Goal: Task Accomplishment & Management: Complete application form

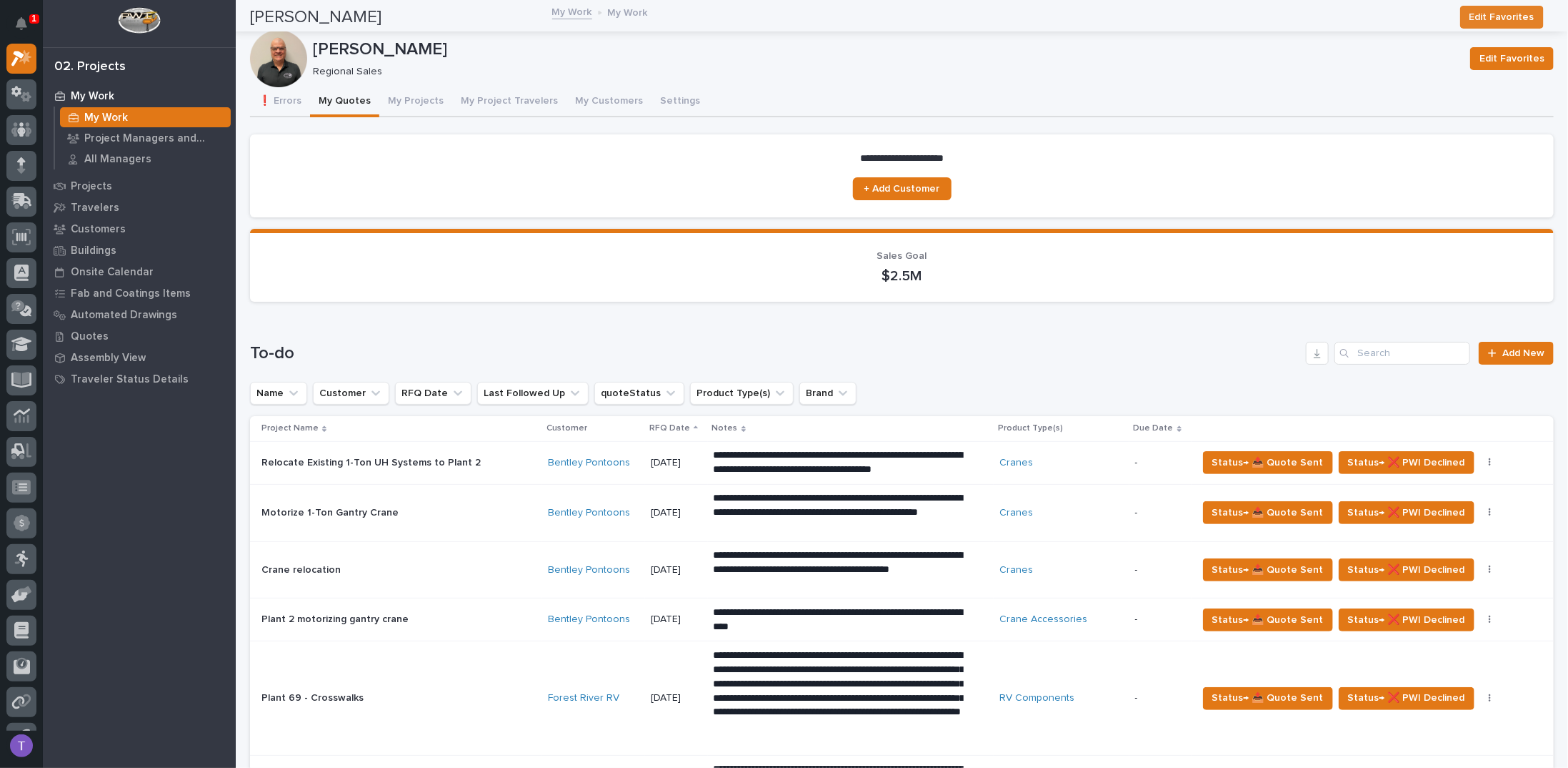
scroll to position [357, 0]
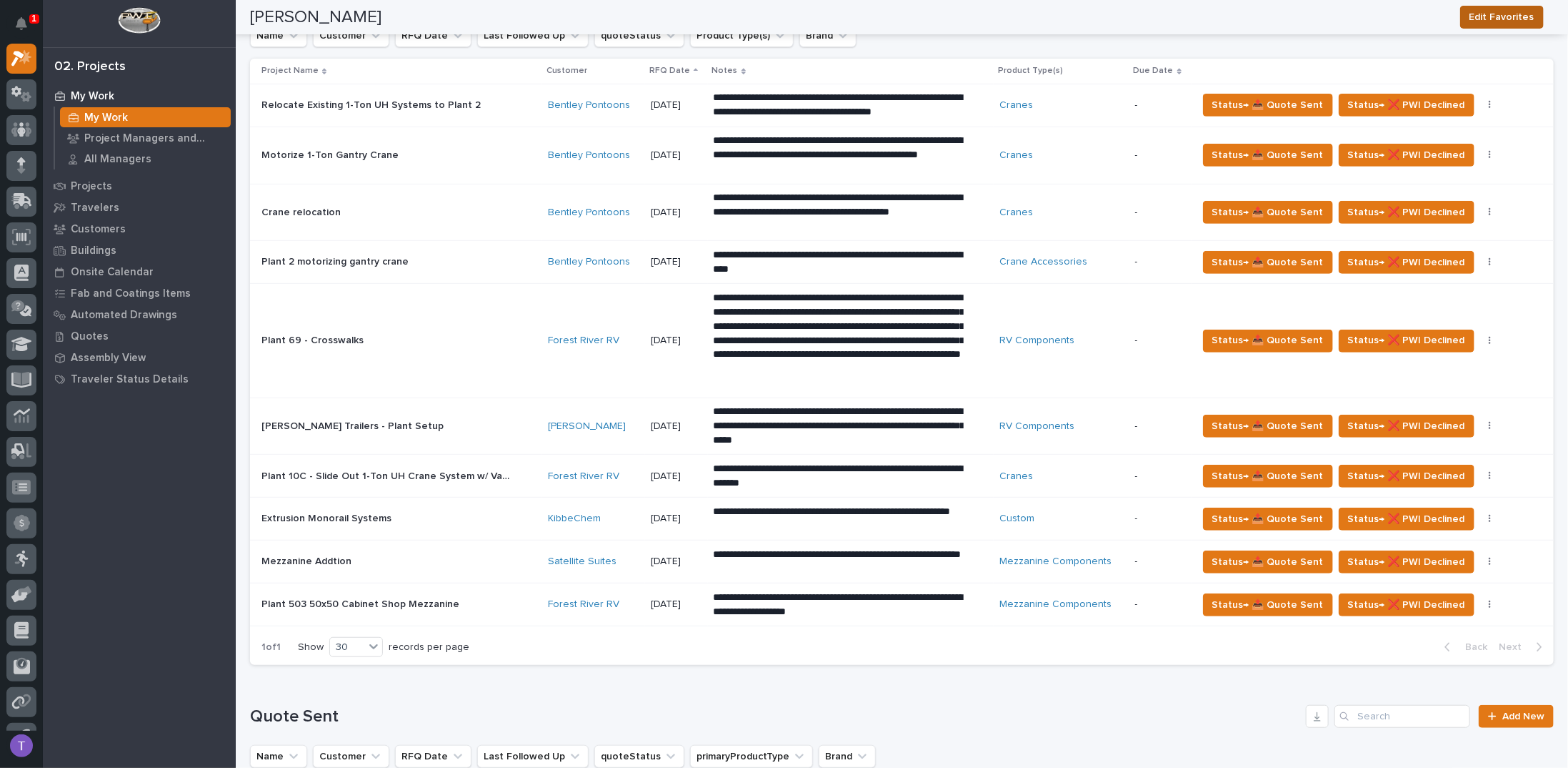
click at [1507, 14] on span "Edit Favorites" at bounding box center [1502, 17] width 65 height 17
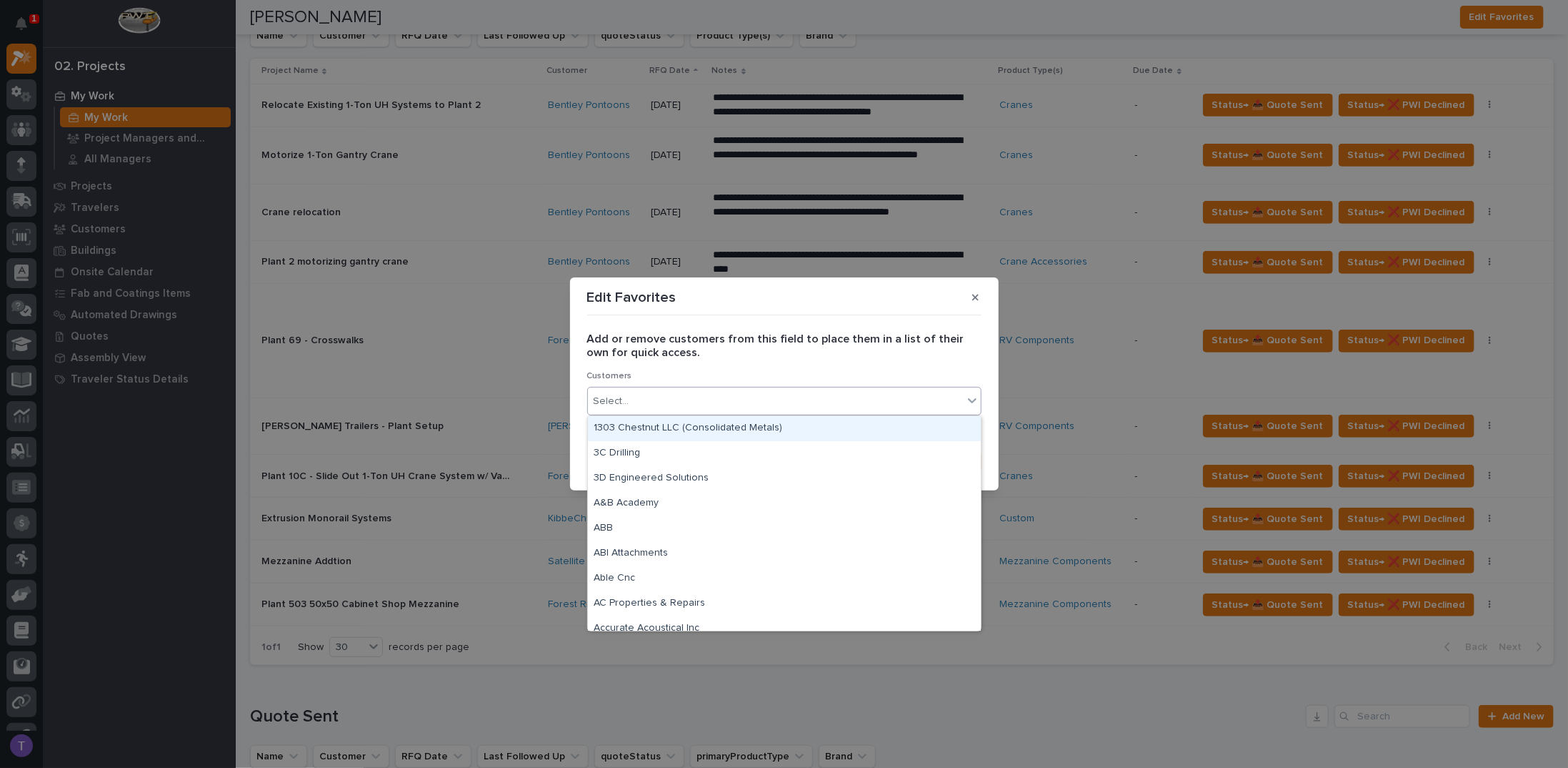
click at [616, 396] on div "Select..." at bounding box center [611, 401] width 35 height 15
click at [973, 298] on icon "button" at bounding box center [975, 297] width 7 height 10
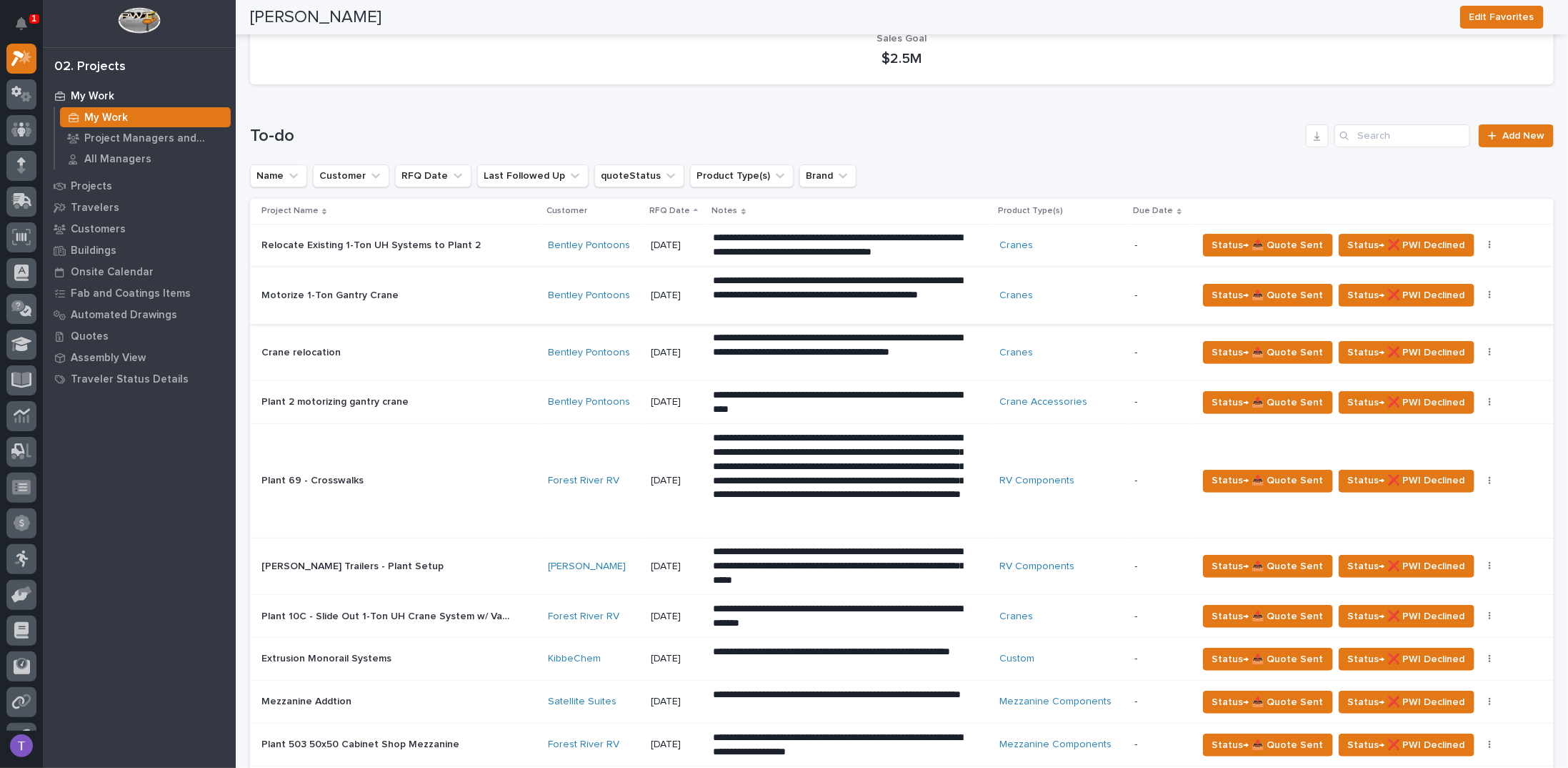
scroll to position [215, 0]
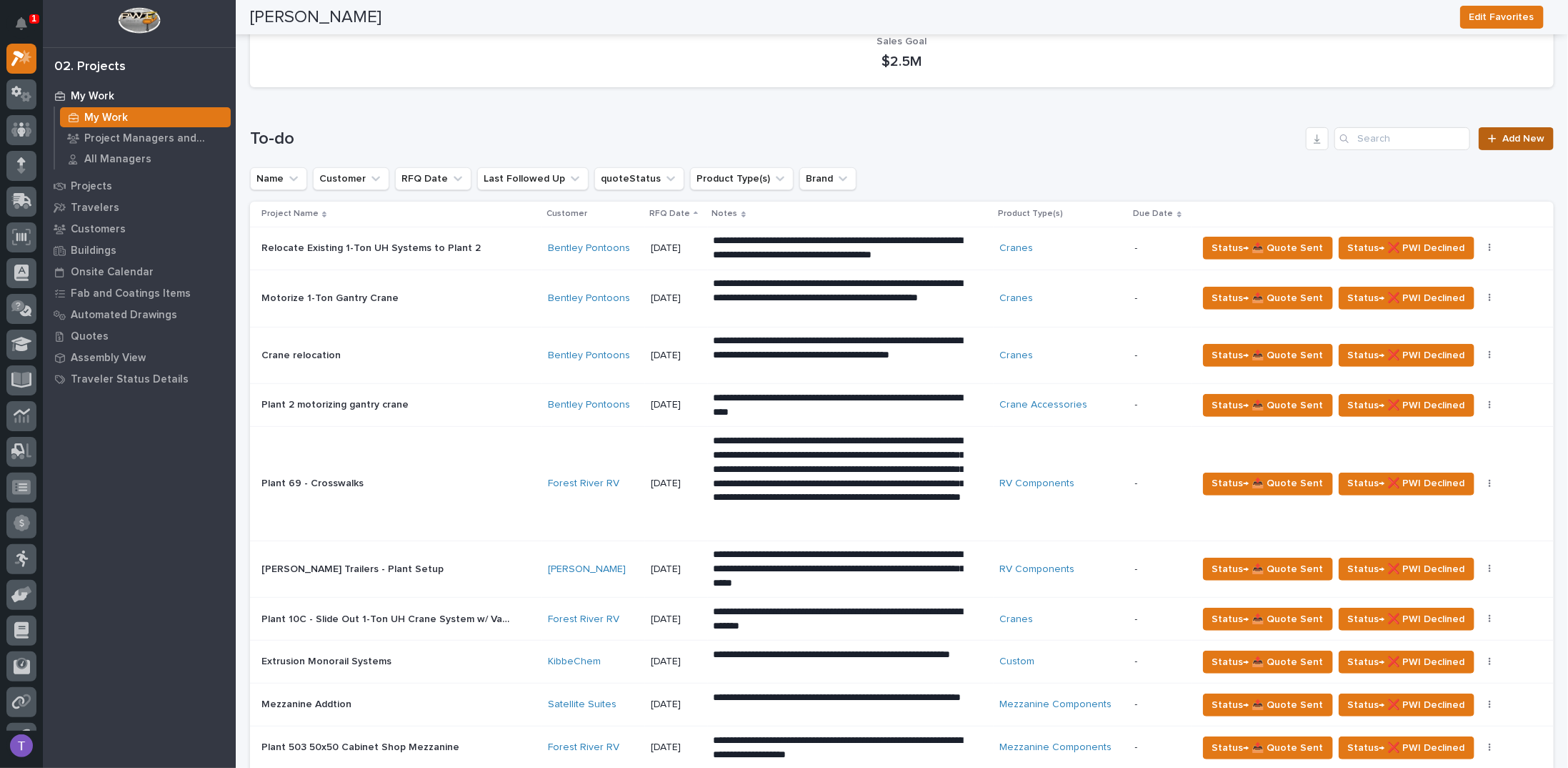
click at [1512, 144] on link "Add New" at bounding box center [1516, 139] width 75 height 23
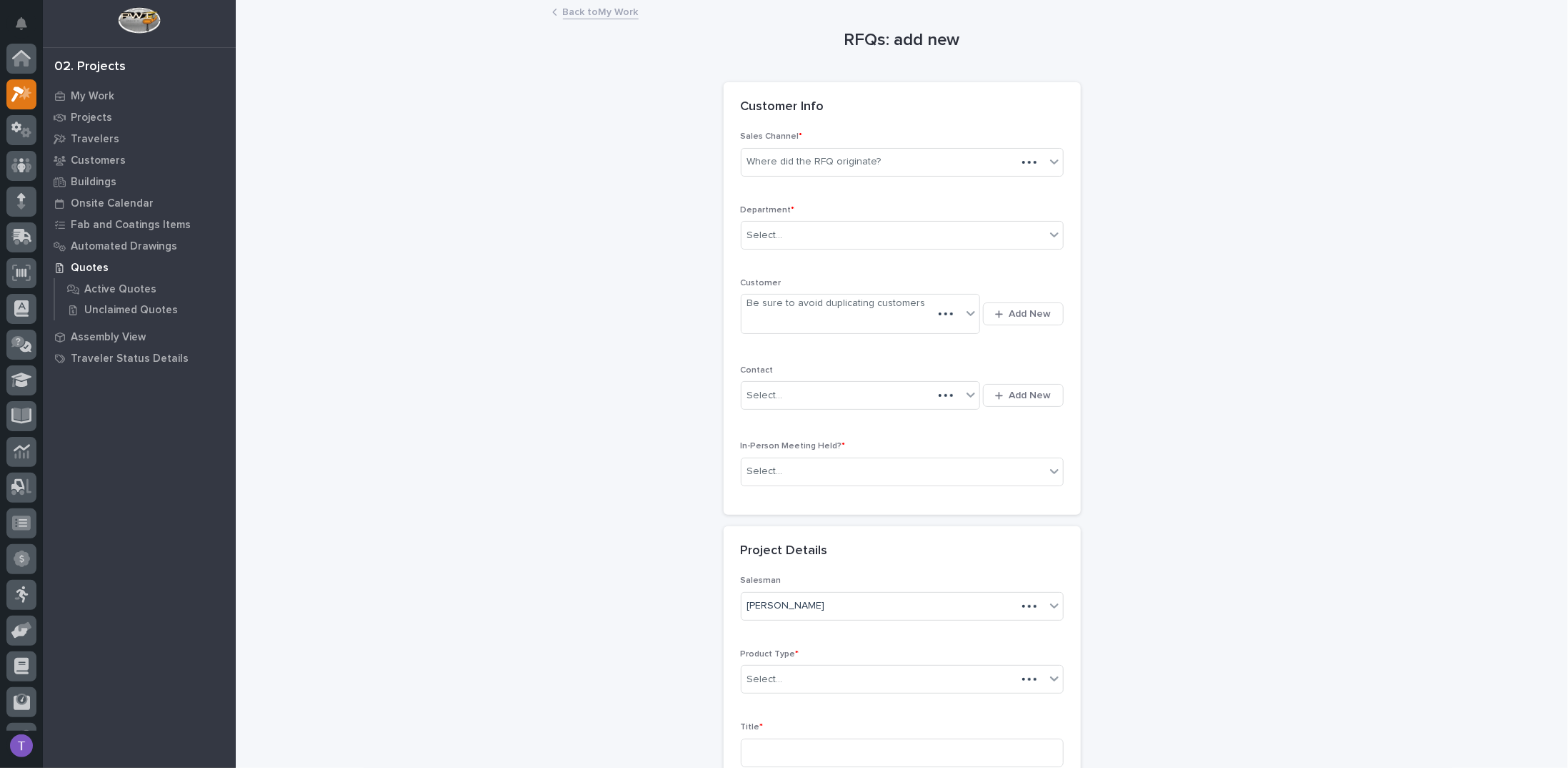
scroll to position [35, 0]
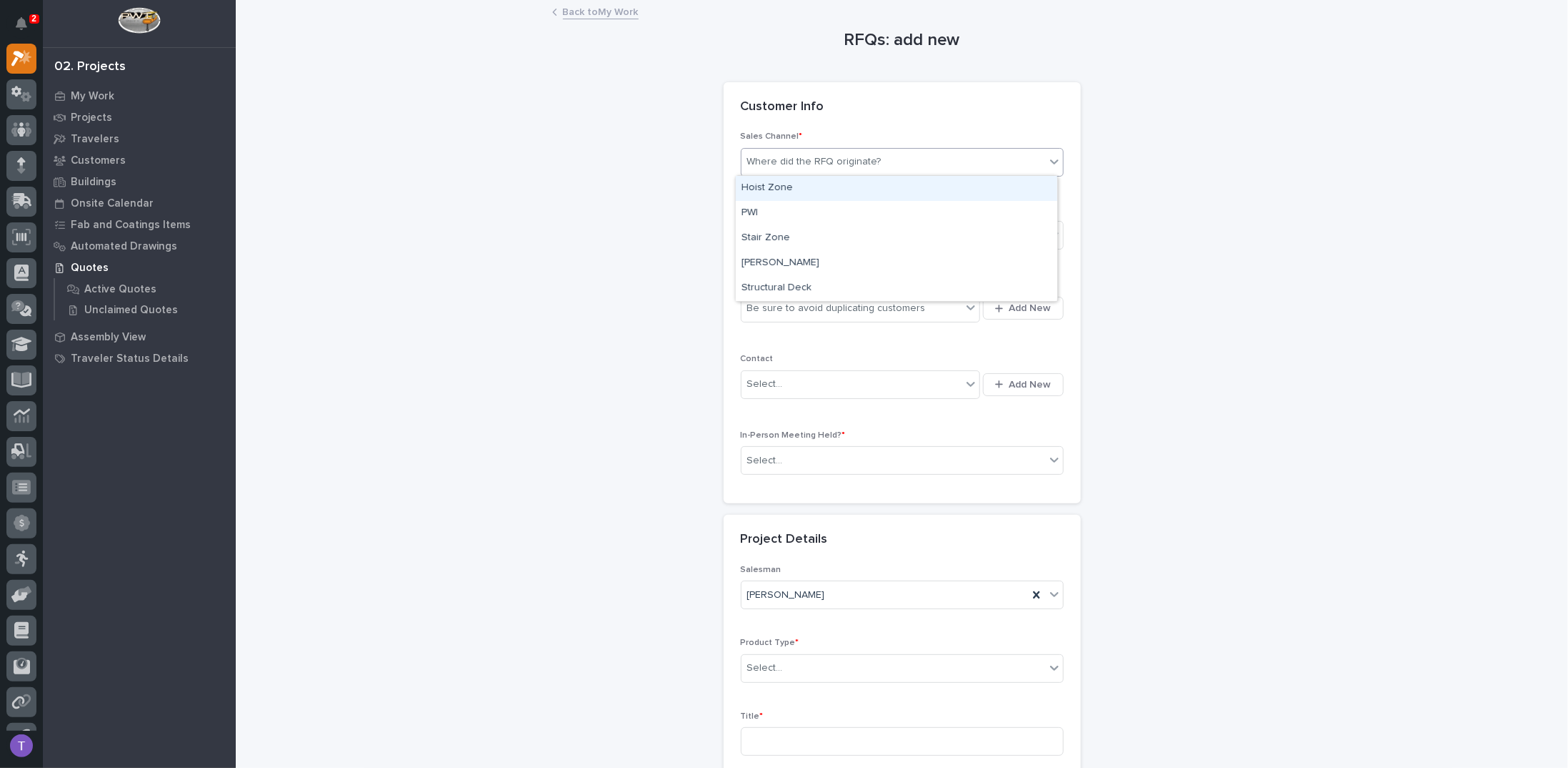
drag, startPoint x: 795, startPoint y: 162, endPoint x: 777, endPoint y: 168, distance: 19.0
click at [795, 162] on div "Where did the RFQ originate?" at bounding box center [815, 162] width 134 height 15
click at [750, 213] on div "PWI" at bounding box center [897, 214] width 322 height 25
click at [764, 230] on div "Select..." at bounding box center [765, 236] width 35 height 15
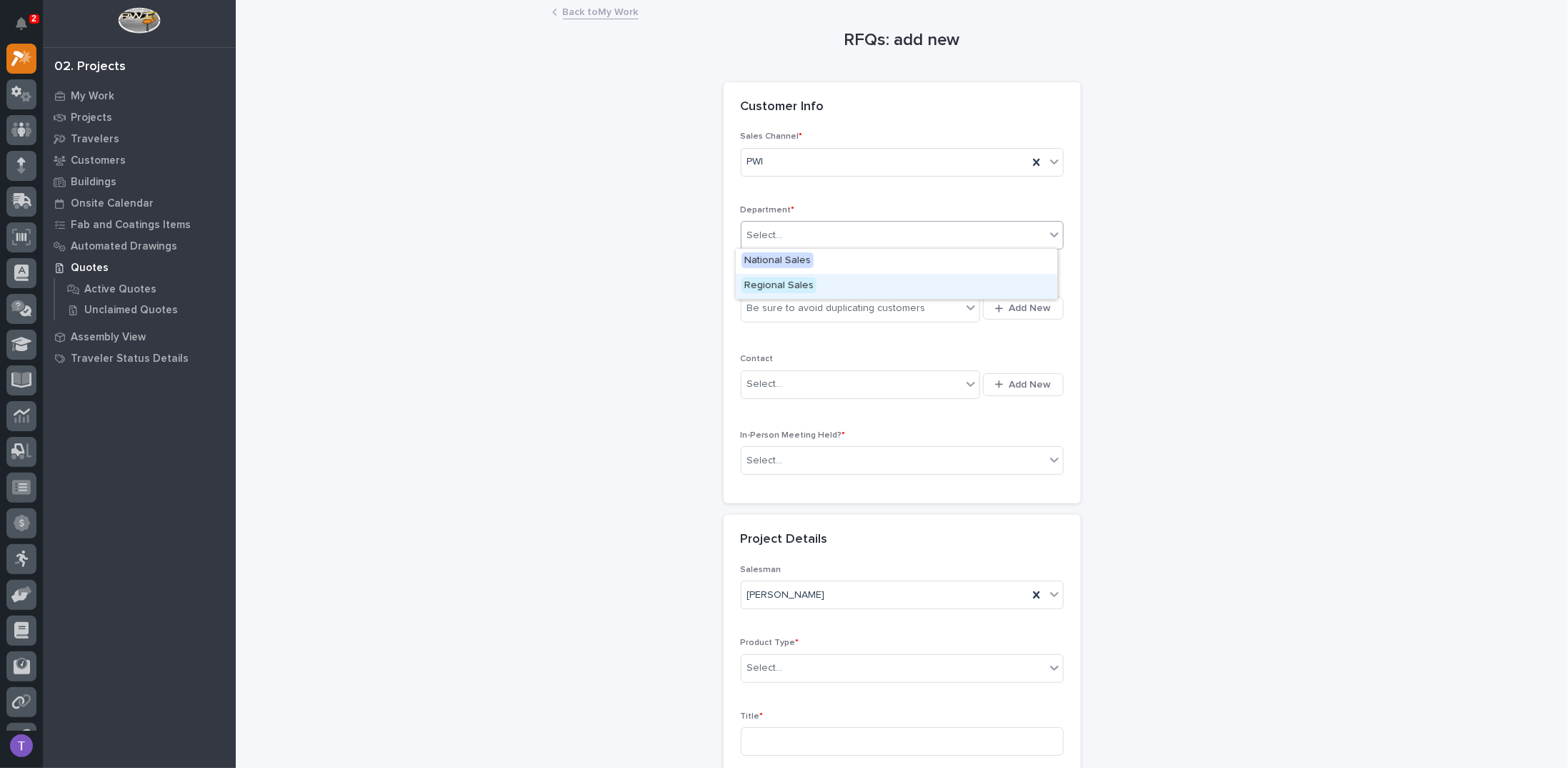
click at [769, 285] on span "Regional Sales" at bounding box center [779, 285] width 75 height 15
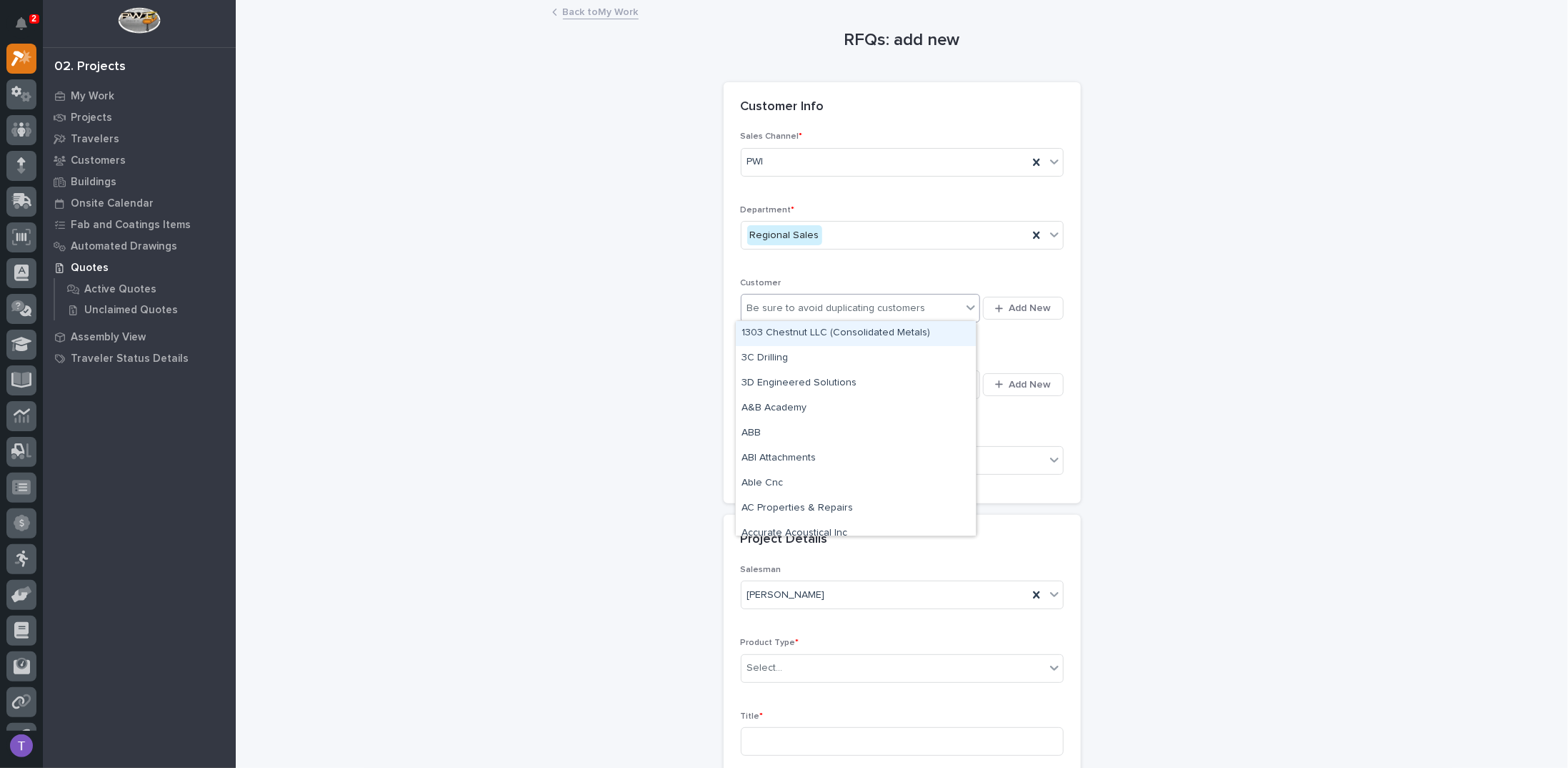
click at [771, 308] on div "Be sure to avoid duplicating customers" at bounding box center [837, 308] width 179 height 15
type input "*********"
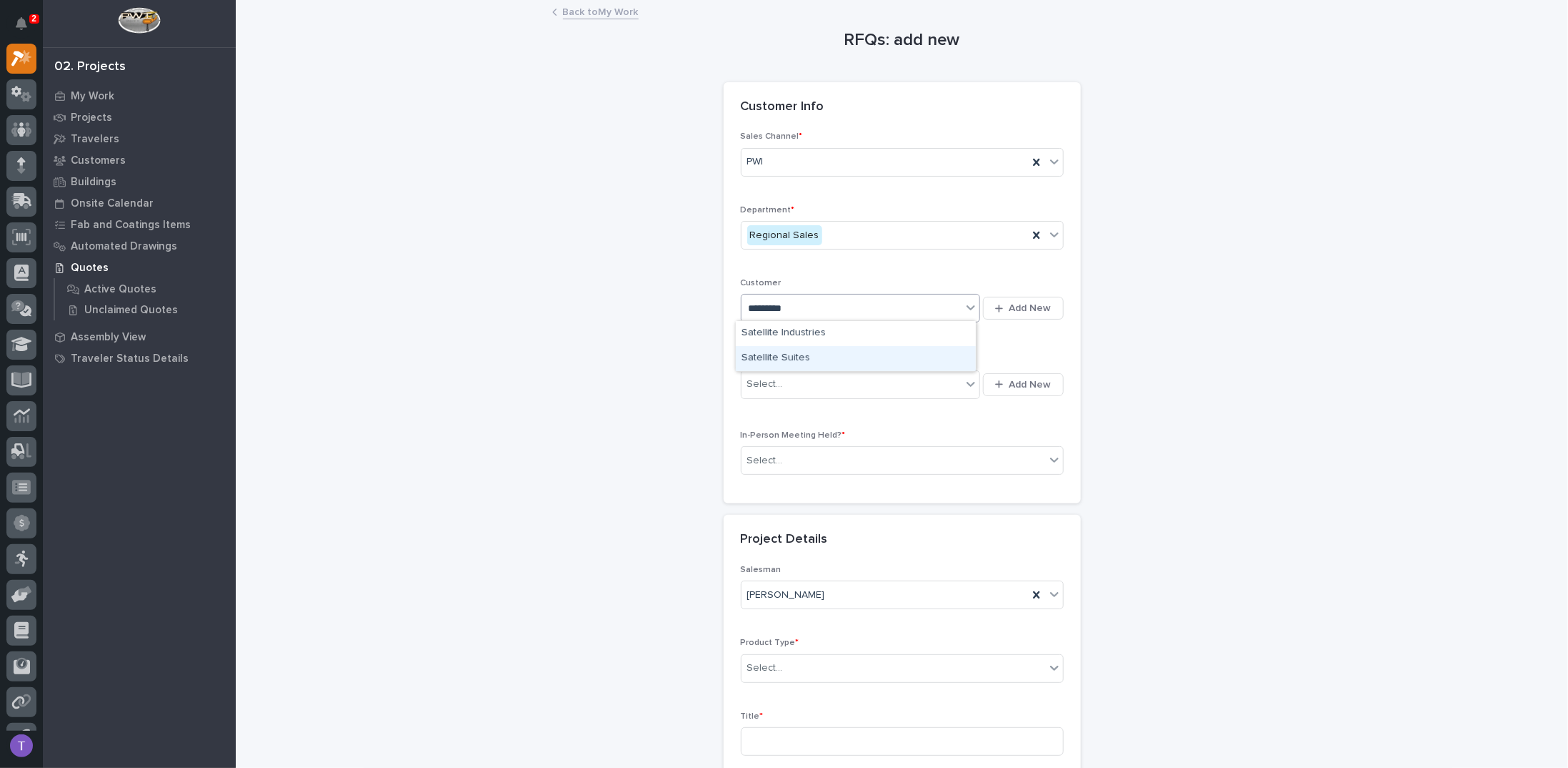
click at [773, 357] on div "Satellite Suites" at bounding box center [856, 358] width 240 height 25
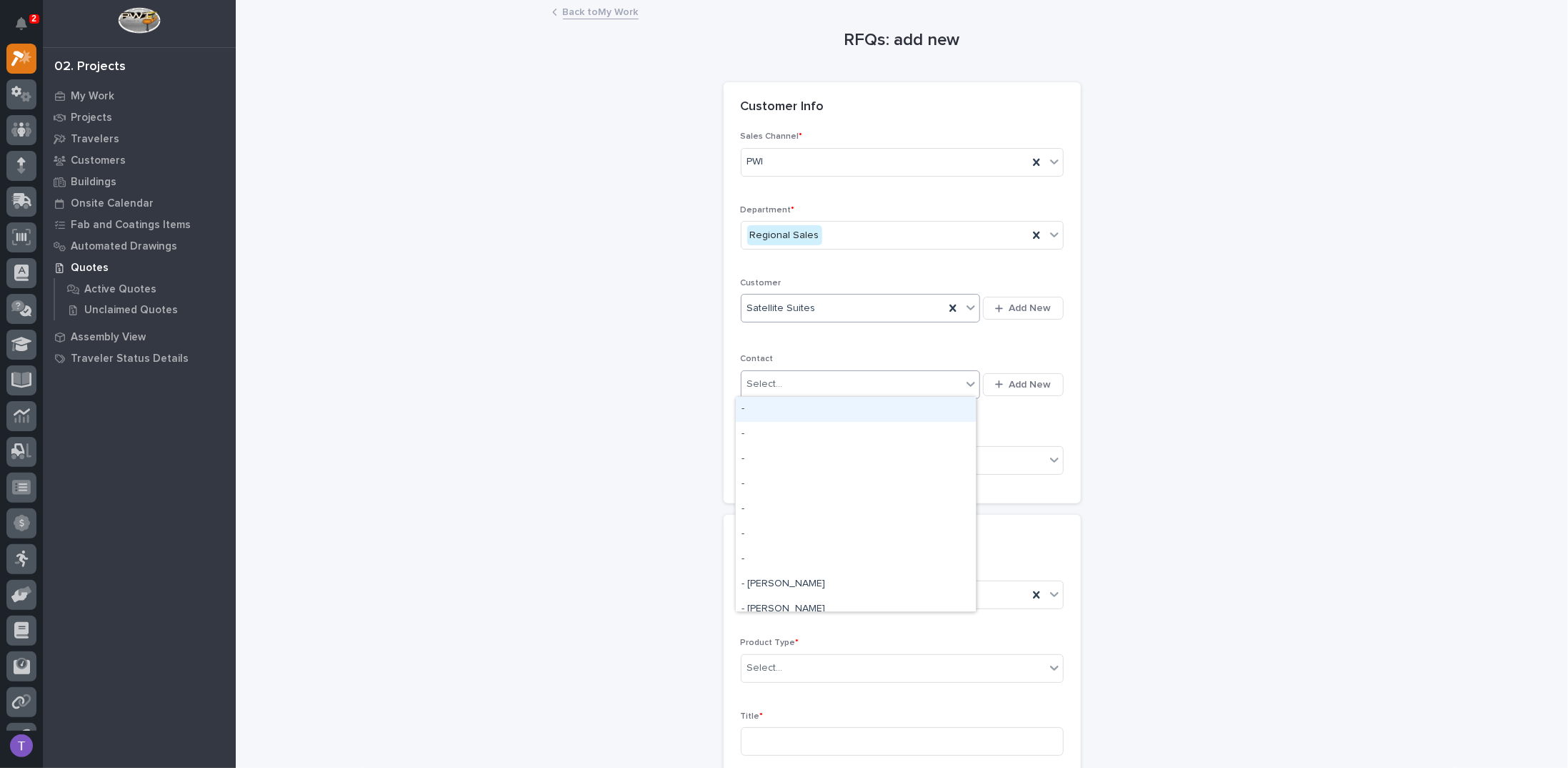
click at [763, 382] on div "Select..." at bounding box center [765, 384] width 35 height 15
type input "******"
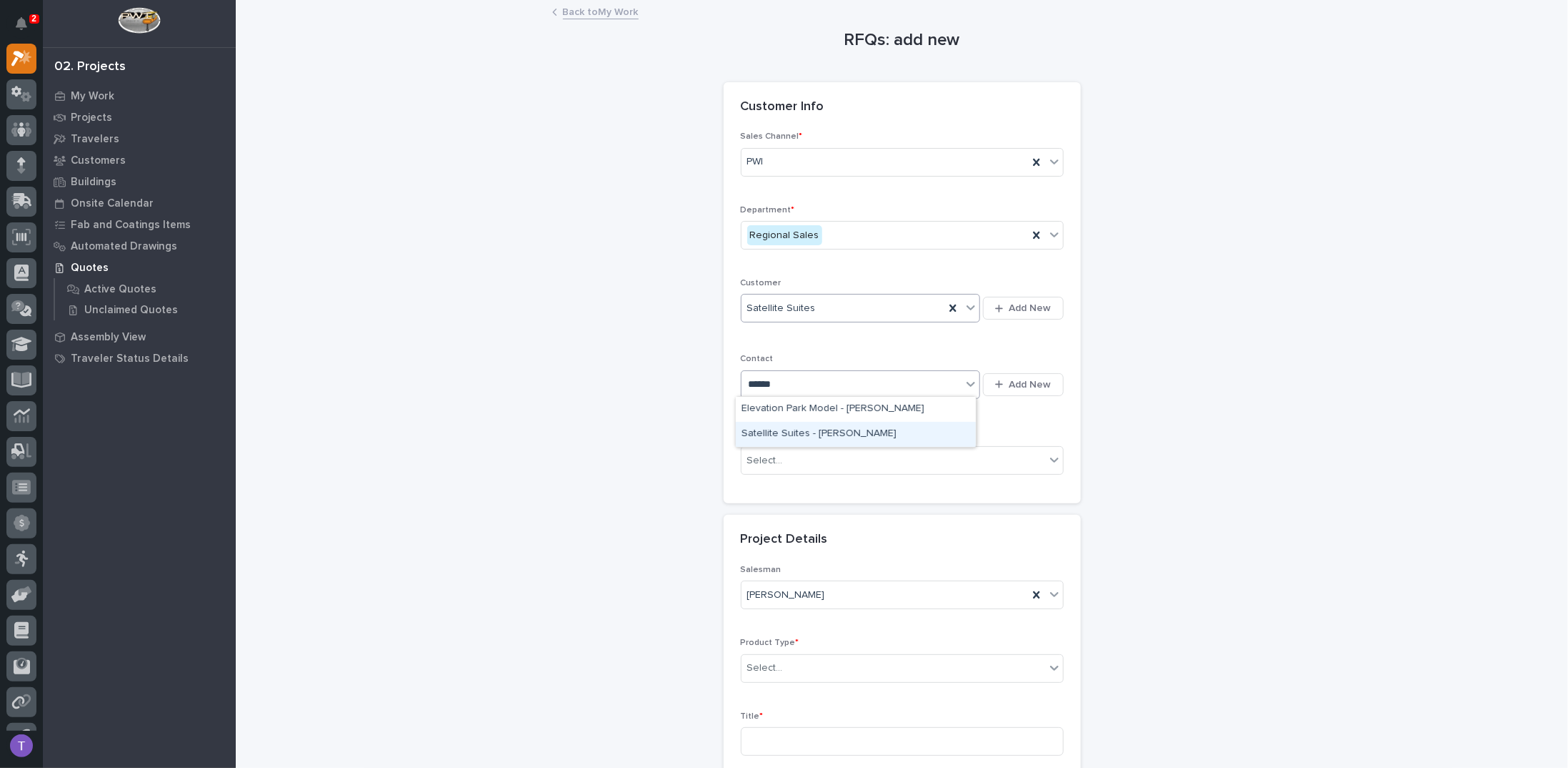
click at [788, 432] on div "Satellite Suites - Kenyon Peiffer" at bounding box center [856, 434] width 240 height 25
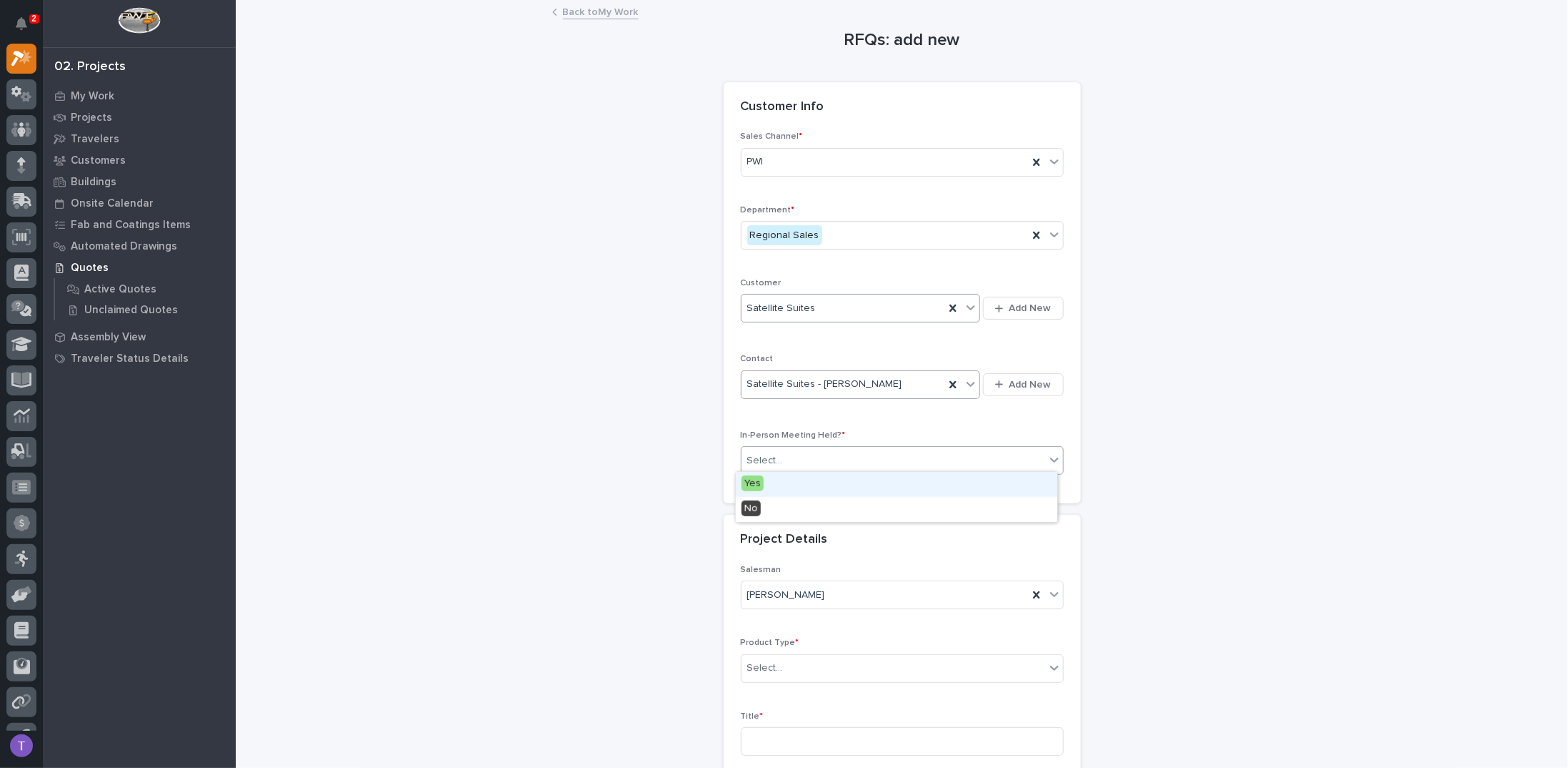
click at [759, 459] on div "Select..." at bounding box center [765, 461] width 35 height 15
click at [755, 481] on span "Yes" at bounding box center [752, 483] width 22 height 15
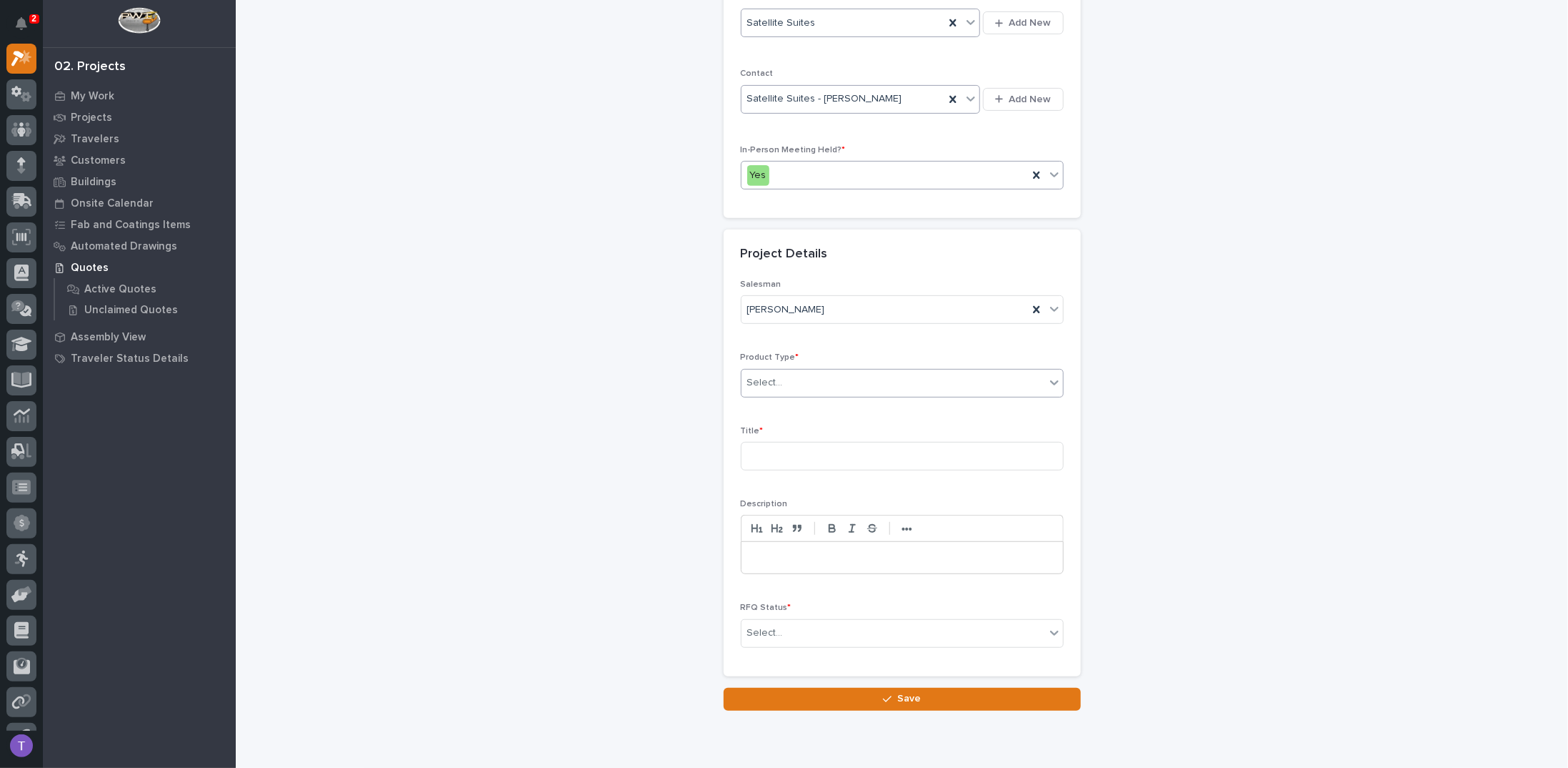
scroll to position [333, 0]
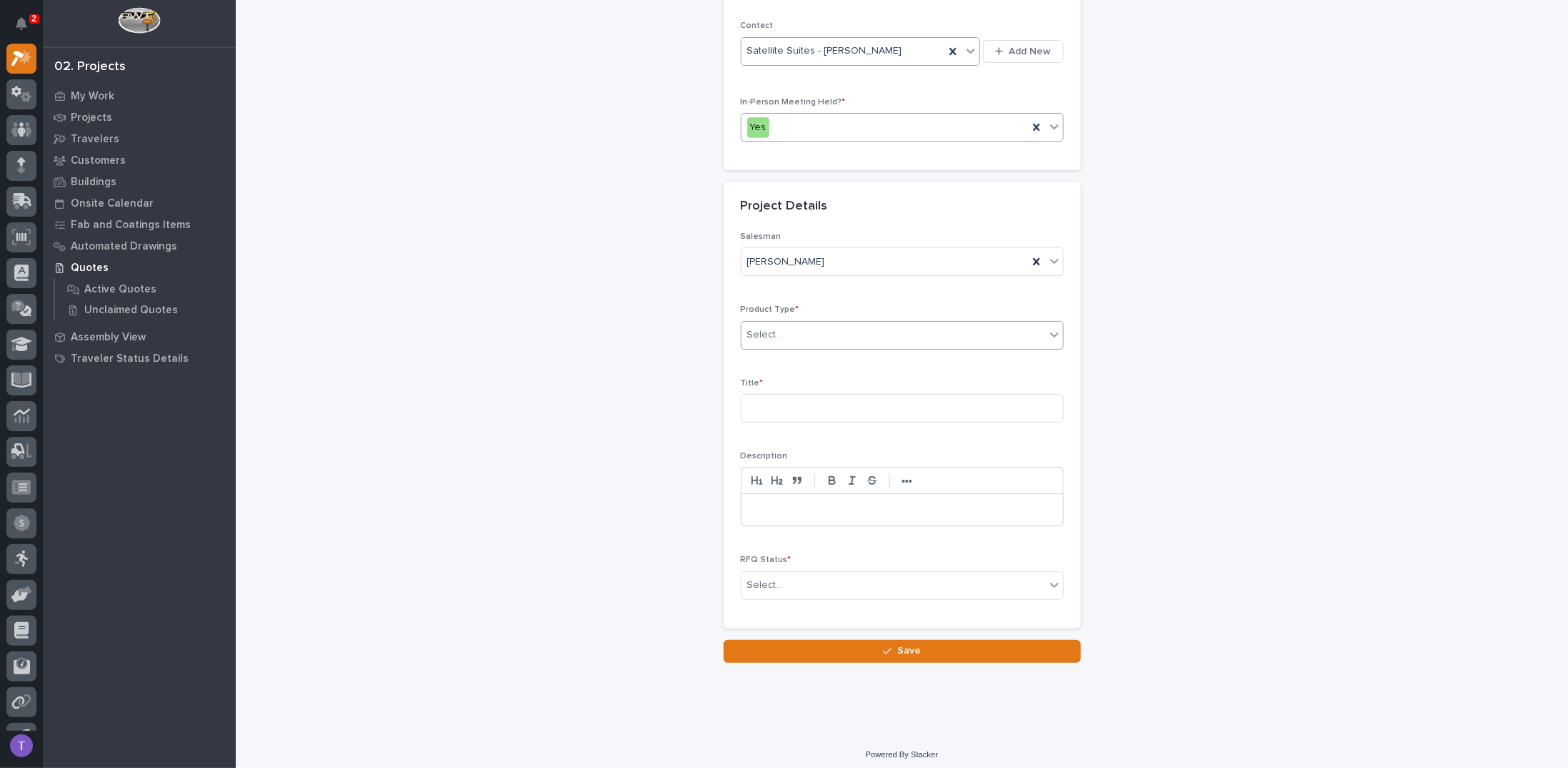
click at [754, 328] on div "Select..." at bounding box center [765, 335] width 35 height 15
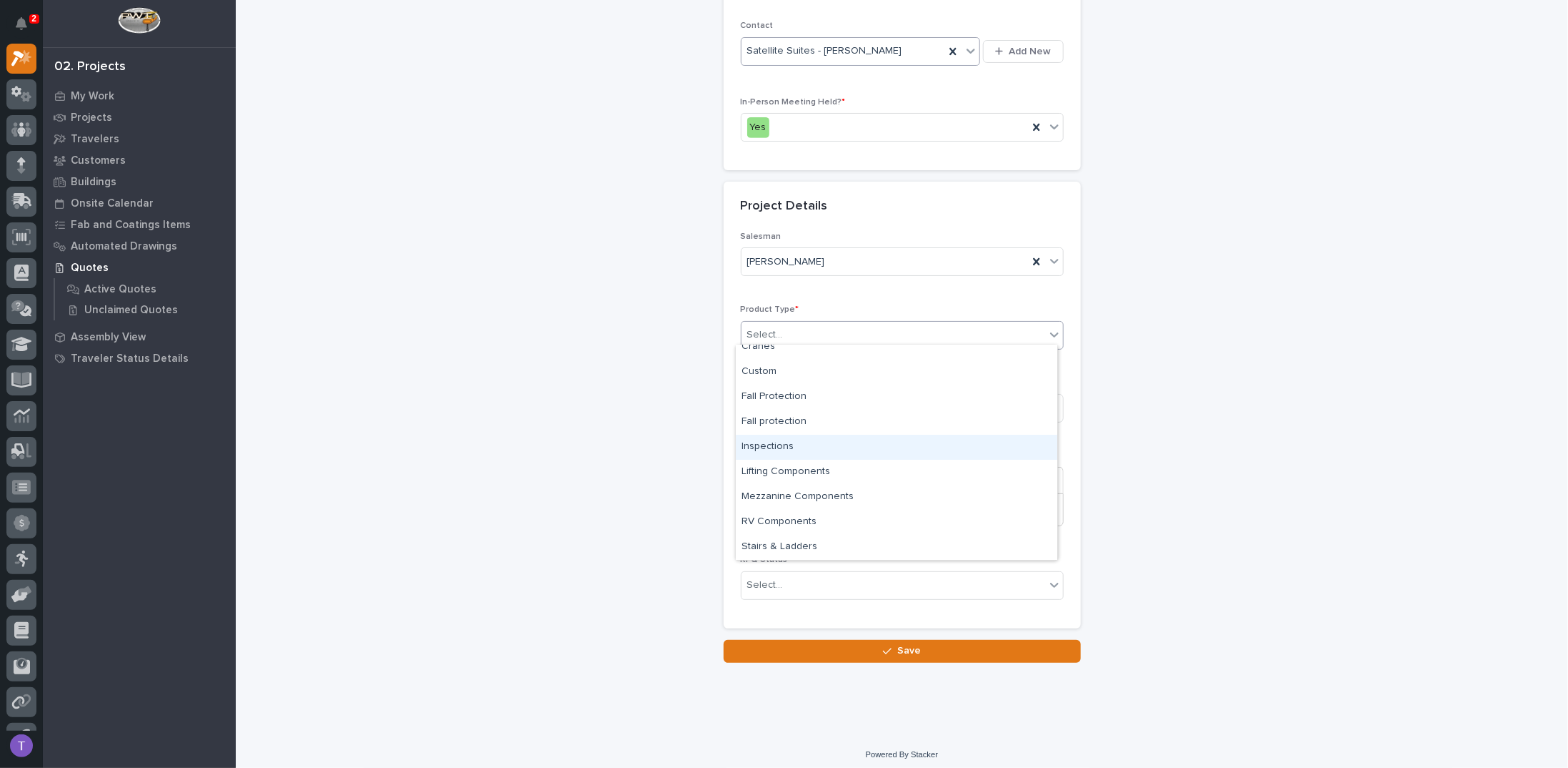
scroll to position [0, 0]
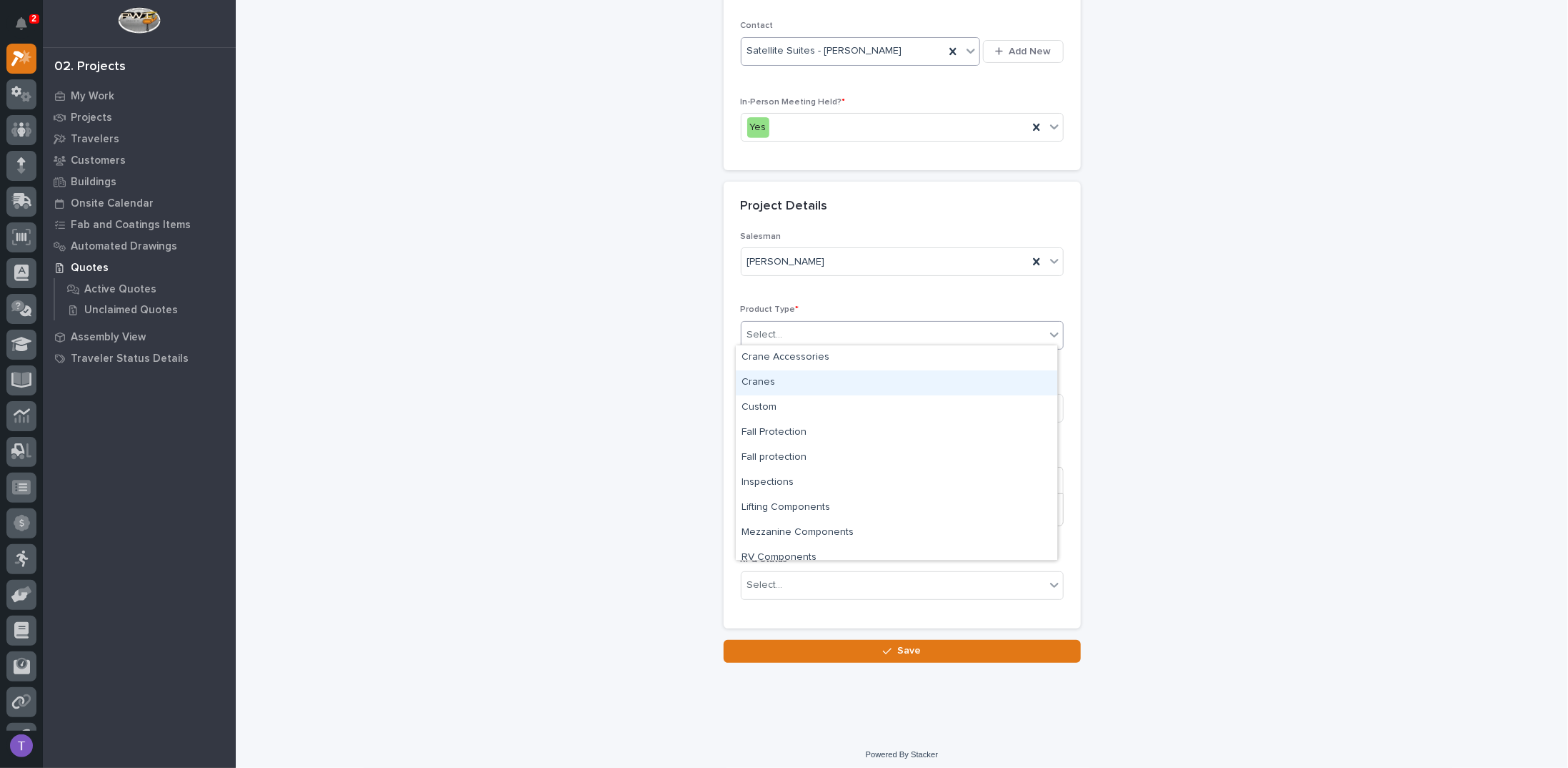
click at [762, 377] on div "Cranes" at bounding box center [897, 383] width 322 height 25
click at [760, 402] on input at bounding box center [902, 408] width 323 height 29
type input "1"
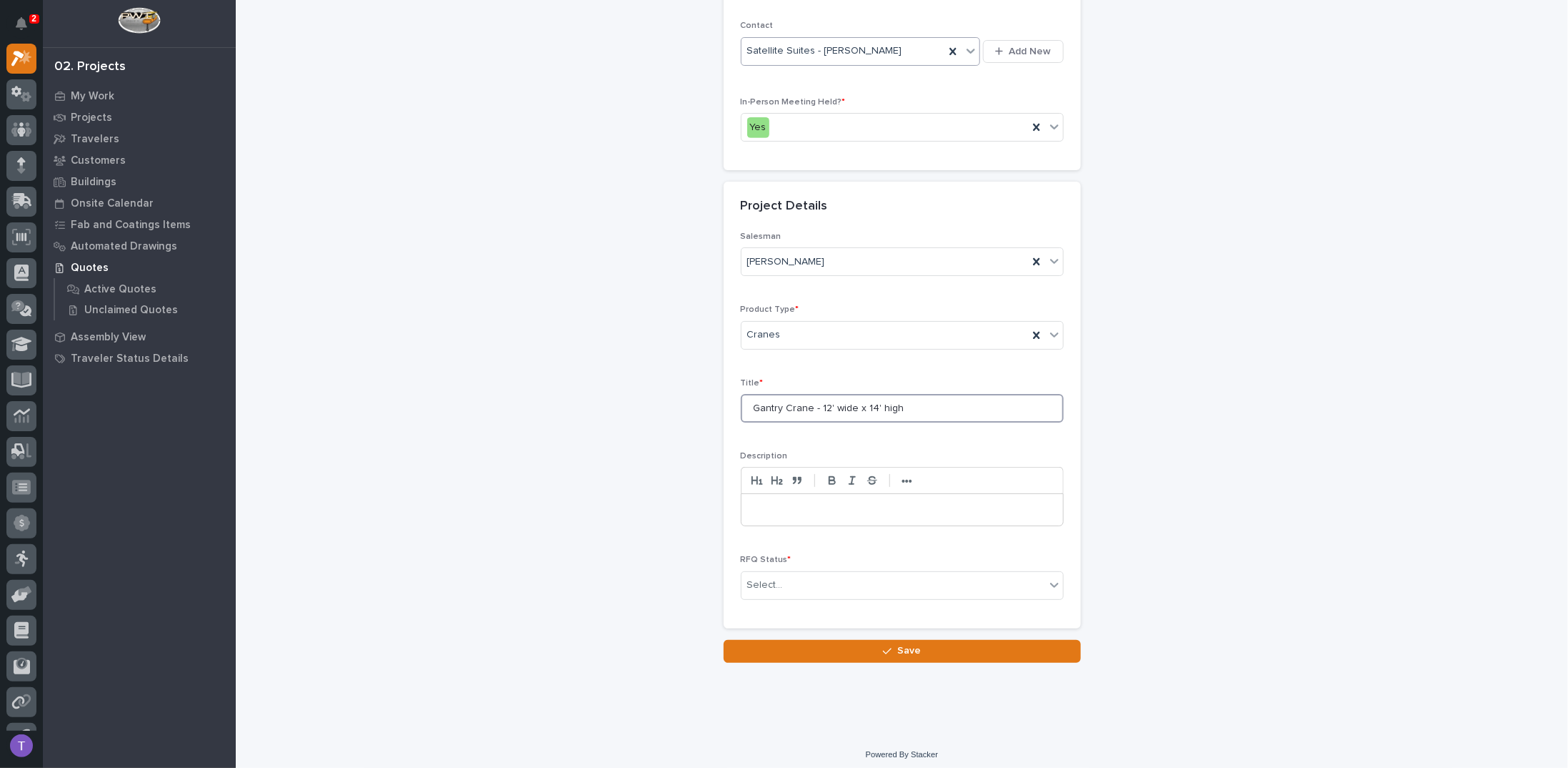
type input "Gantry Crane - 12' wide x 14' high"
click at [765, 503] on p at bounding box center [902, 509] width 300 height 14
click at [751, 578] on div "Select..." at bounding box center [765, 585] width 35 height 15
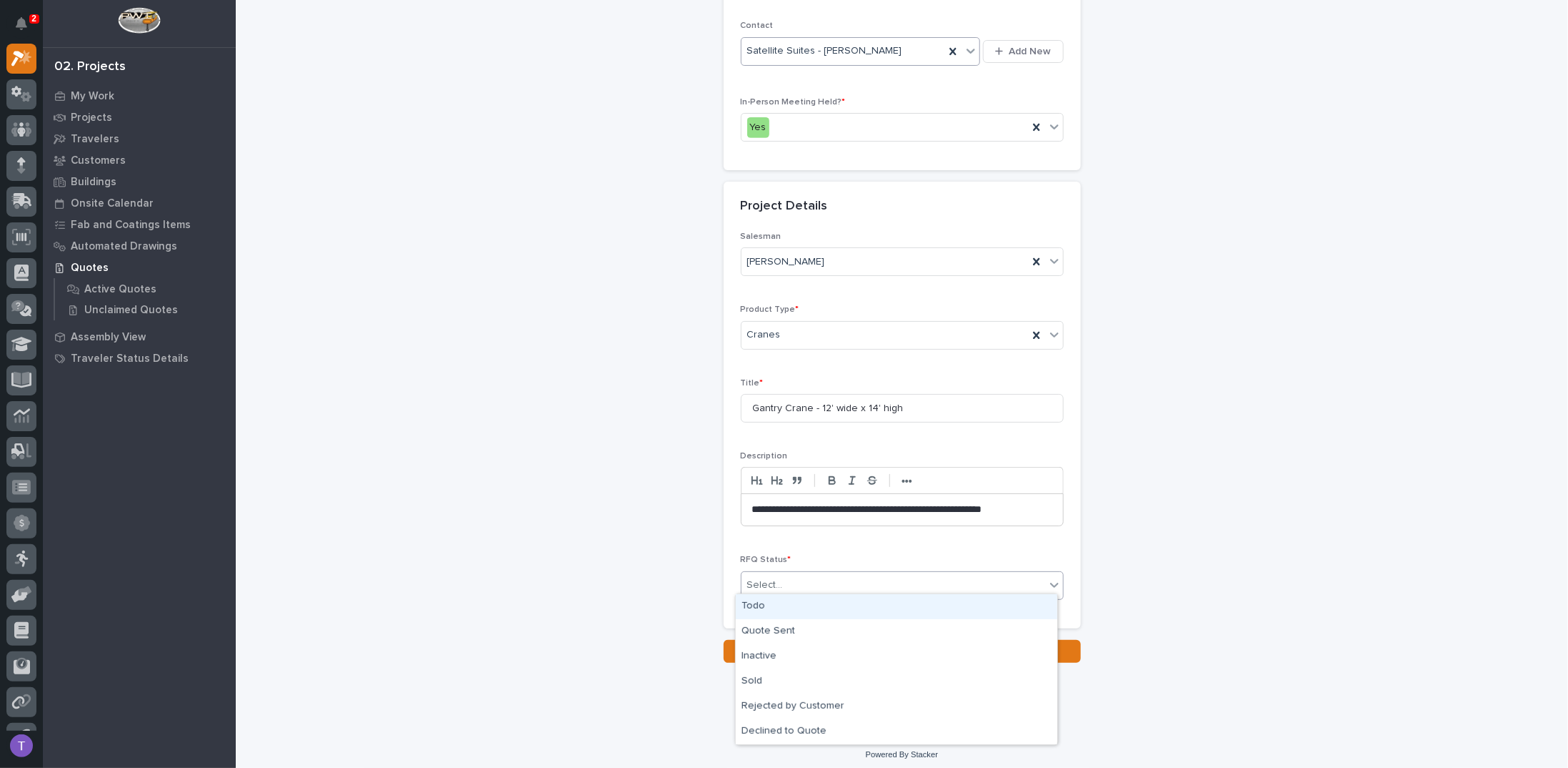
click at [752, 602] on div "Todo" at bounding box center [897, 606] width 322 height 25
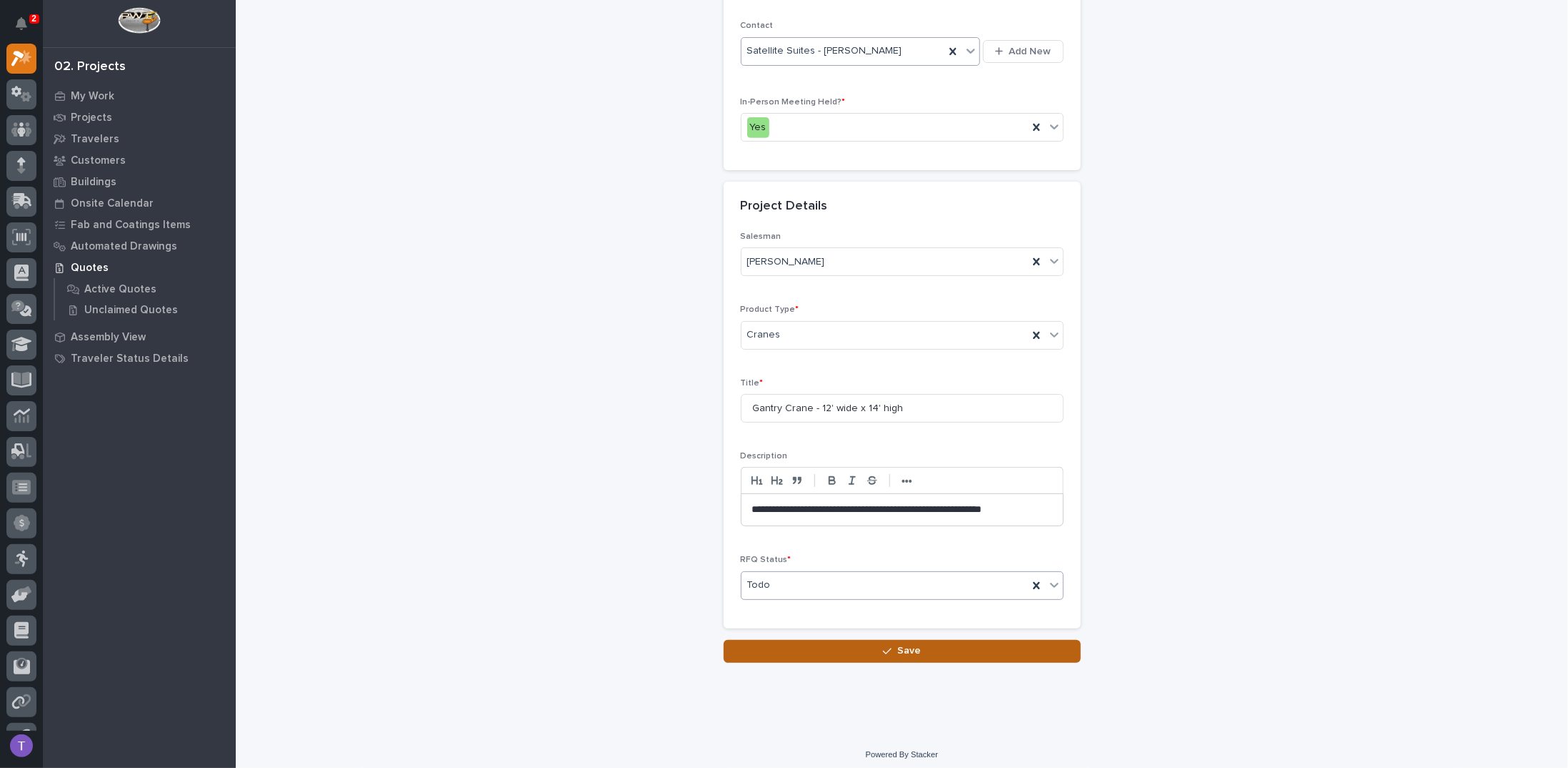
click at [903, 644] on span "Save" at bounding box center [908, 649] width 24 height 12
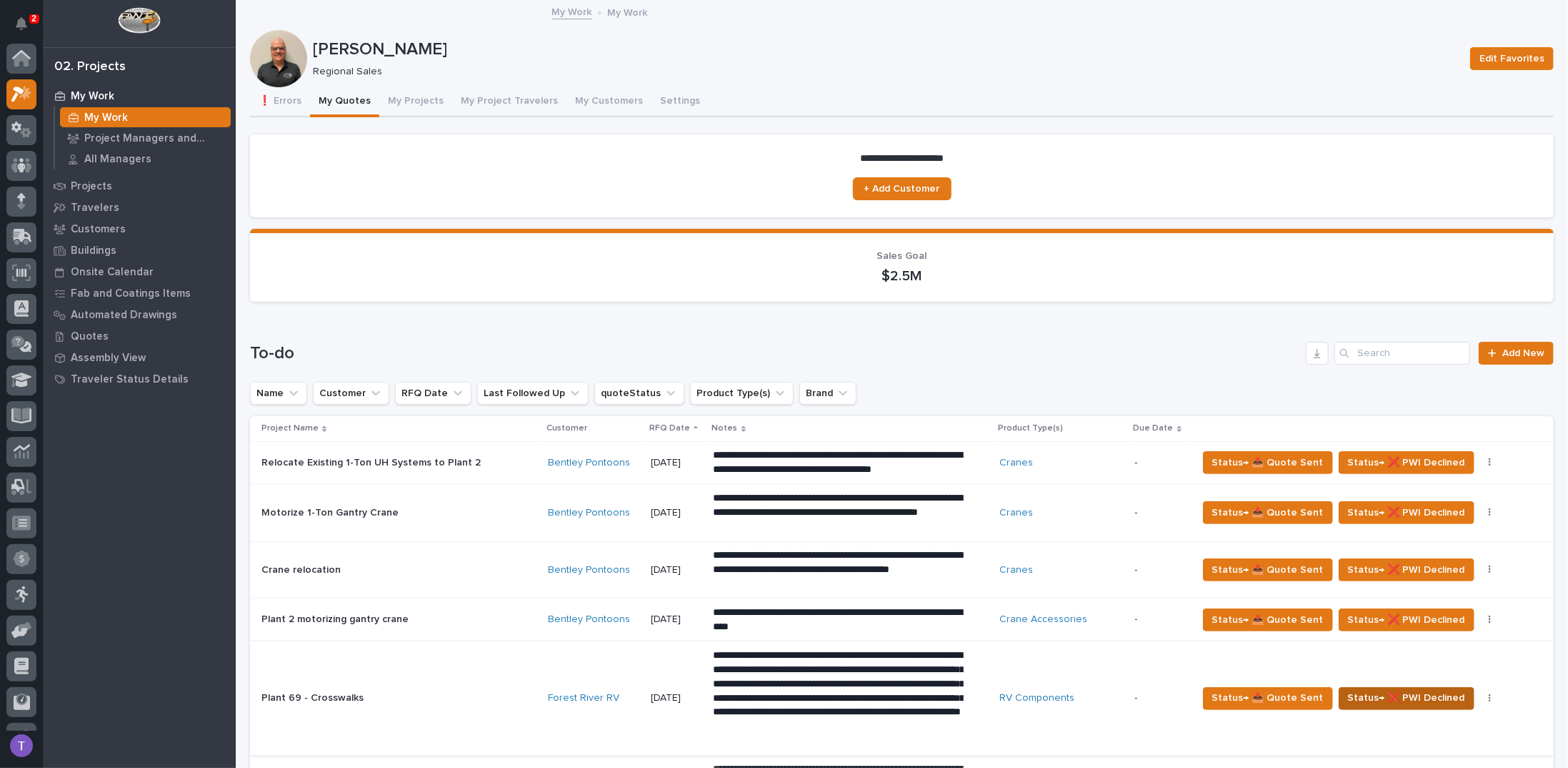
scroll to position [35, 0]
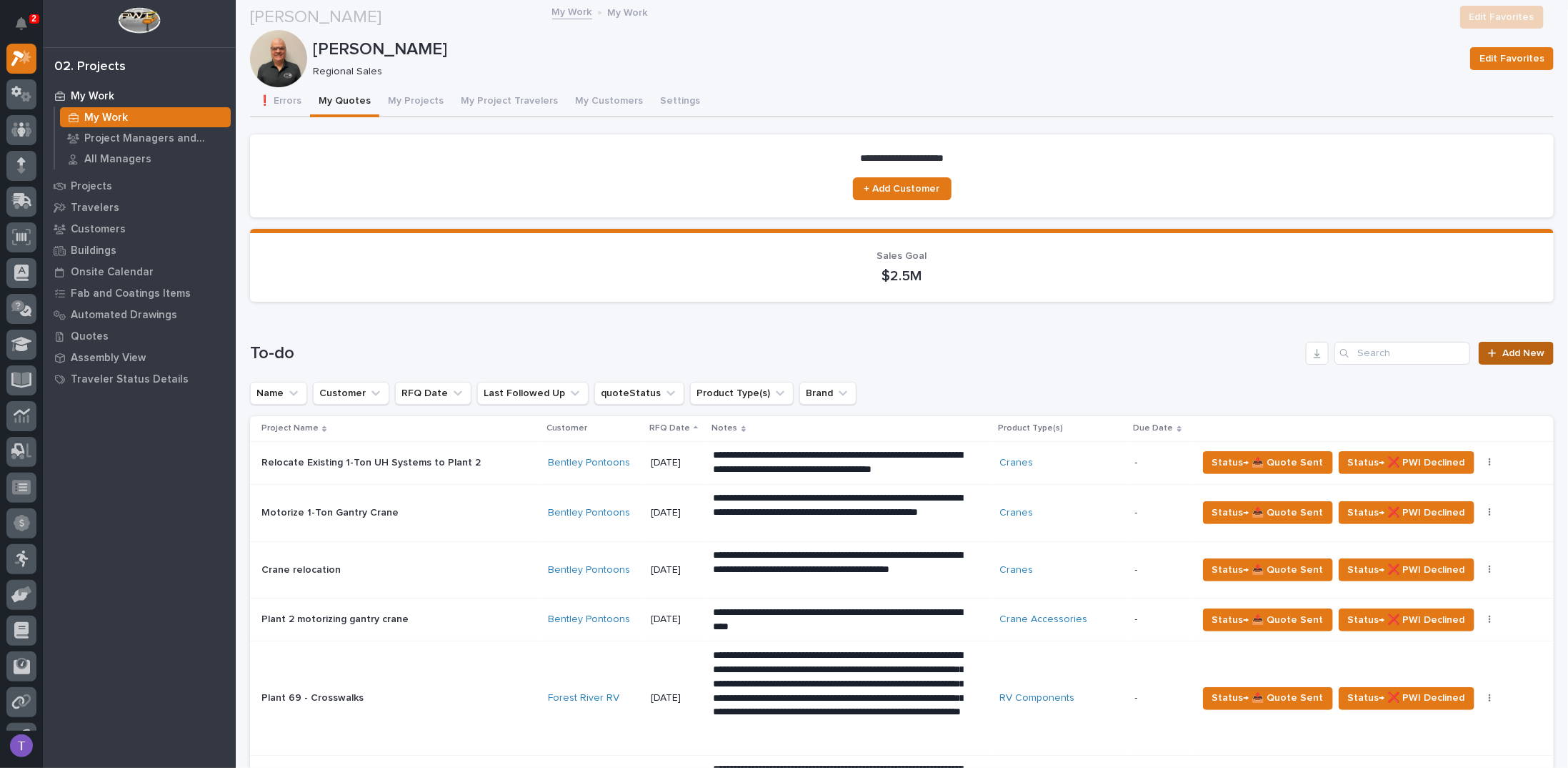
click at [1500, 342] on link "Add New" at bounding box center [1516, 353] width 75 height 23
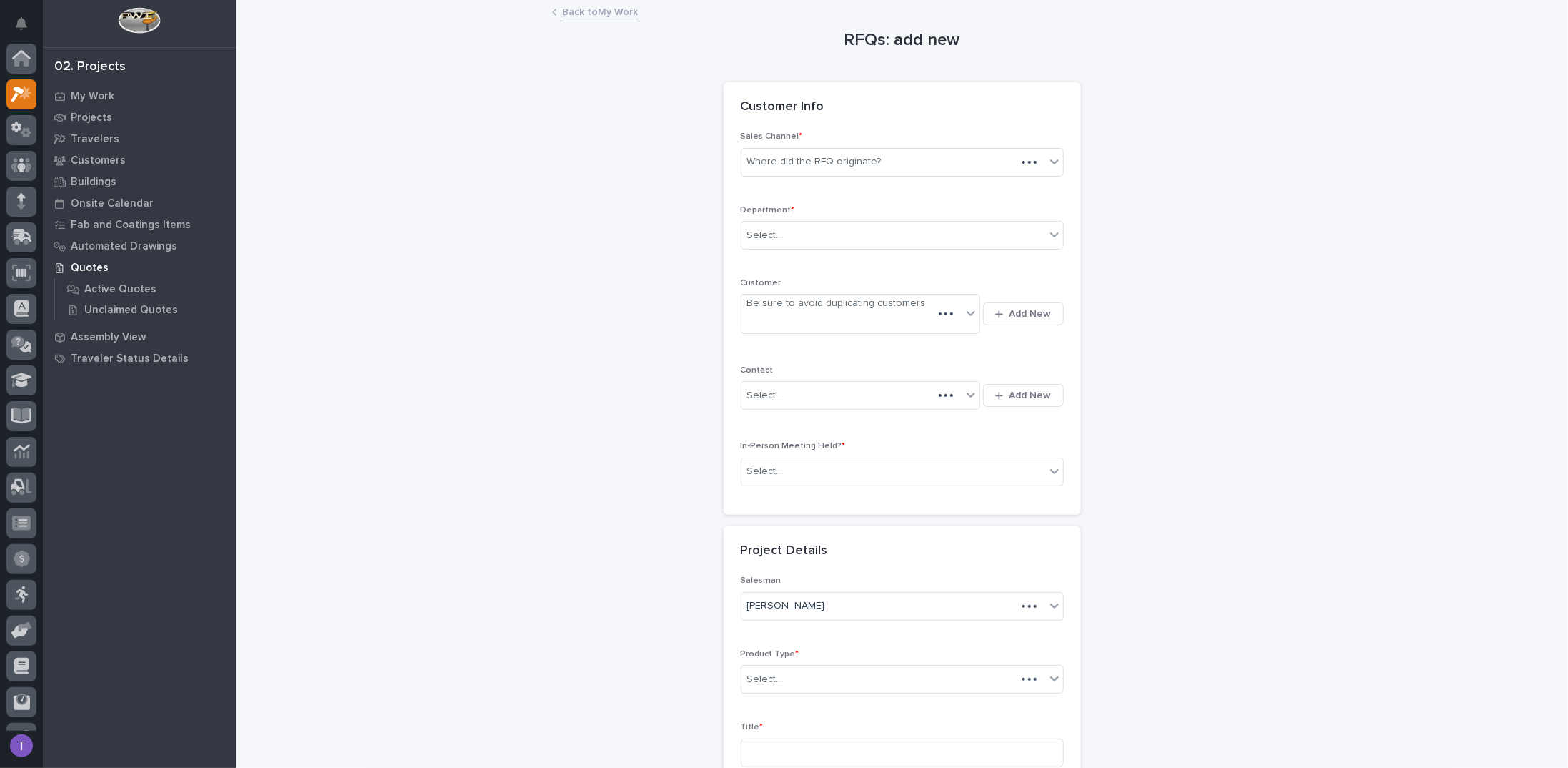
scroll to position [35, 0]
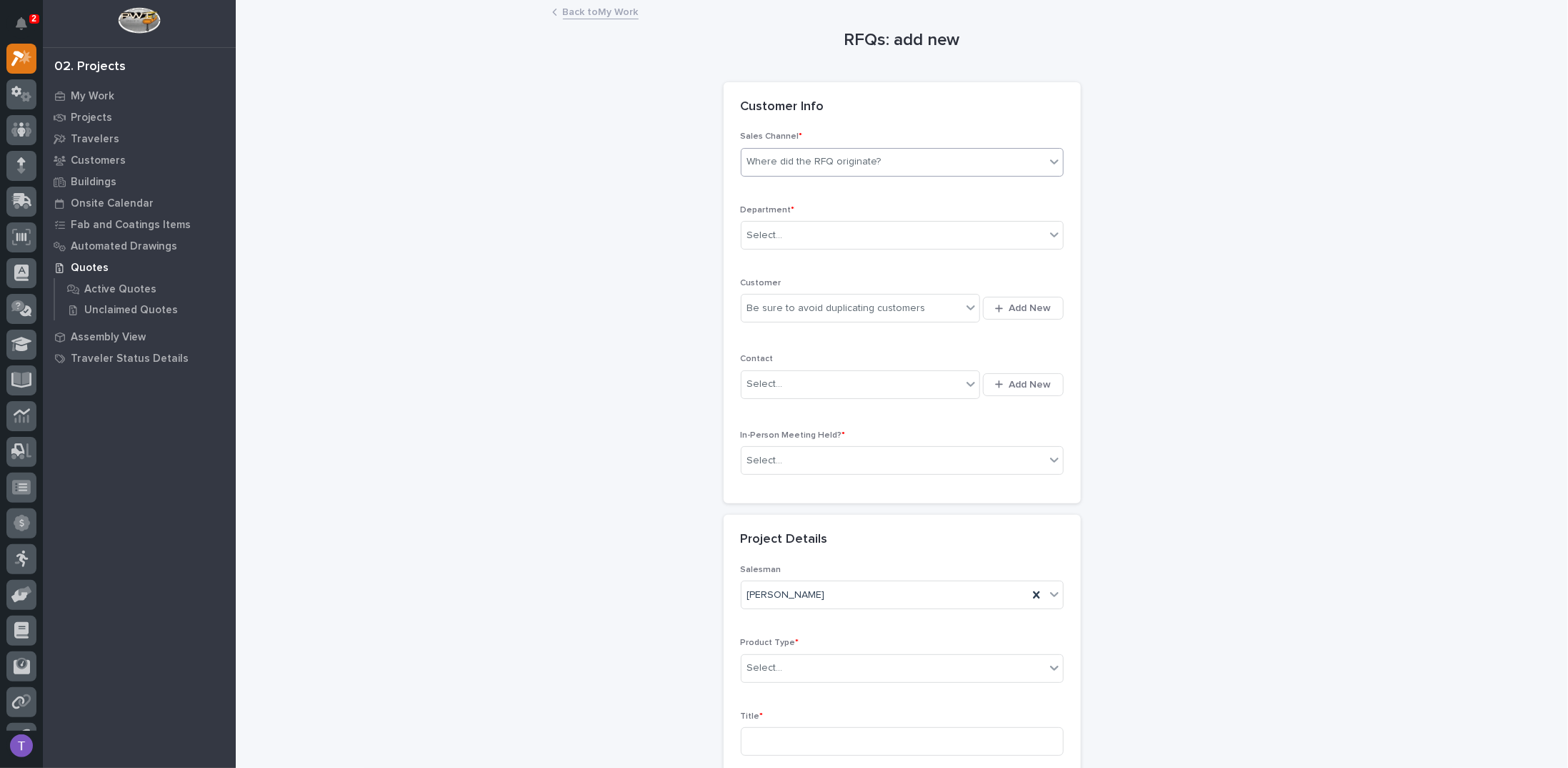
click at [808, 164] on div "Where did the RFQ originate?" at bounding box center [815, 162] width 134 height 15
click at [754, 210] on div "PWI" at bounding box center [897, 214] width 322 height 25
click at [750, 231] on div "Select..." at bounding box center [765, 236] width 35 height 15
click at [756, 284] on span "Regional Sales" at bounding box center [779, 285] width 75 height 15
click at [757, 309] on div "Be sure to avoid duplicating customers" at bounding box center [837, 308] width 179 height 15
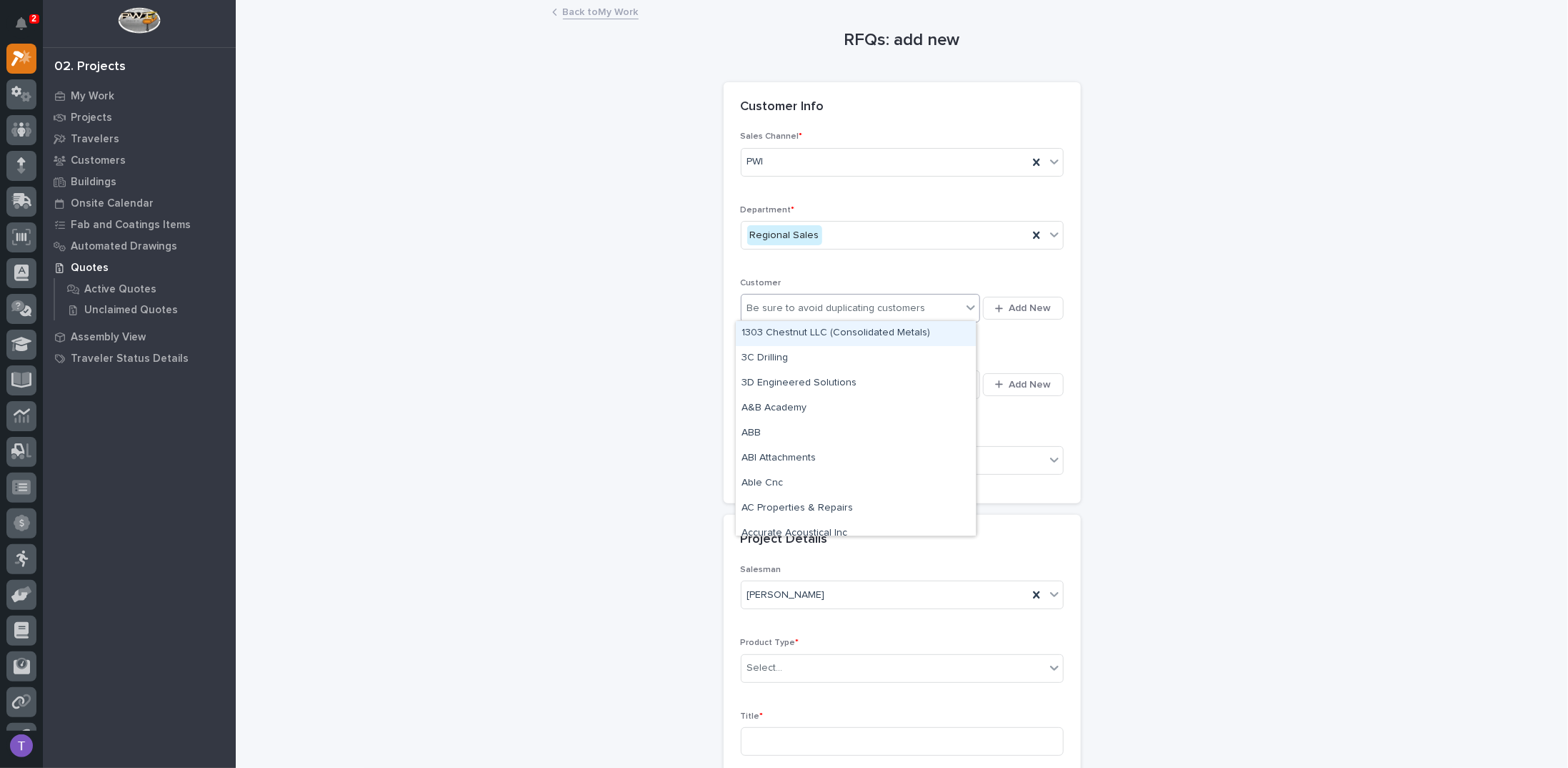
type input "*"
type input "*****"
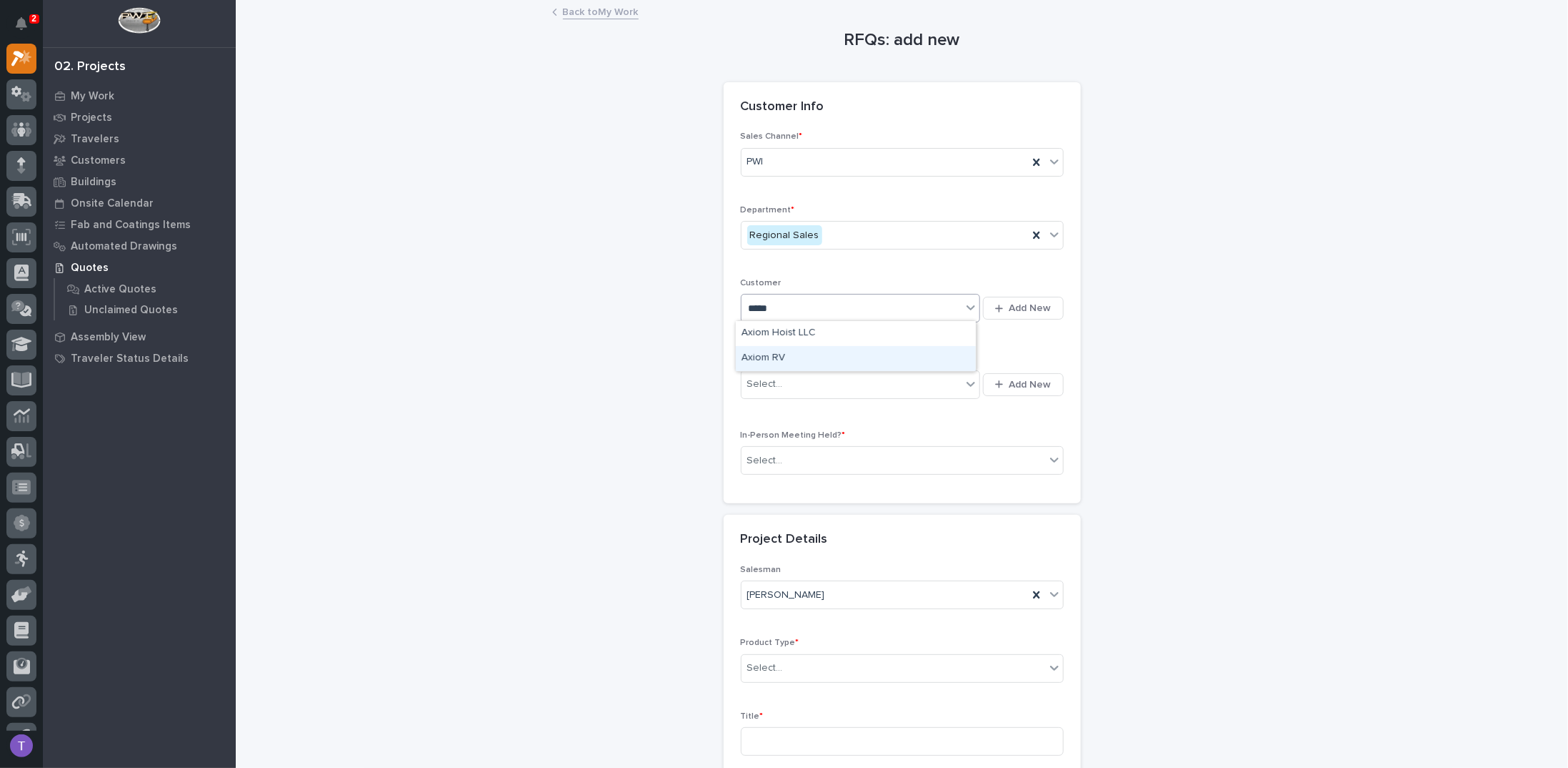
click at [753, 352] on div "Axiom RV" at bounding box center [856, 358] width 240 height 25
click at [766, 376] on div "Select..." at bounding box center [765, 384] width 35 height 15
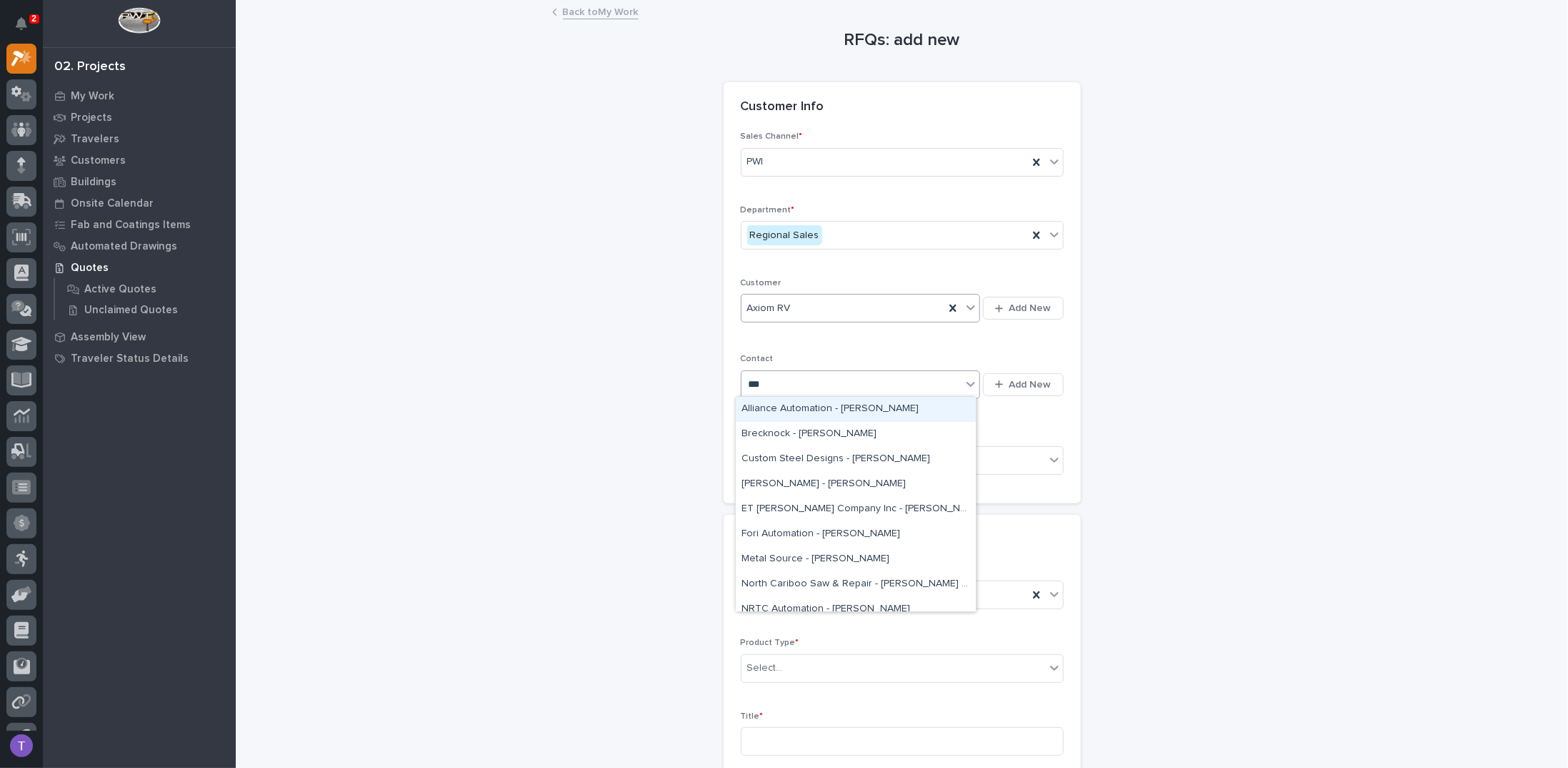
type input "***"
click at [780, 406] on div "Axiom RV - Tom Ison" at bounding box center [856, 409] width 240 height 25
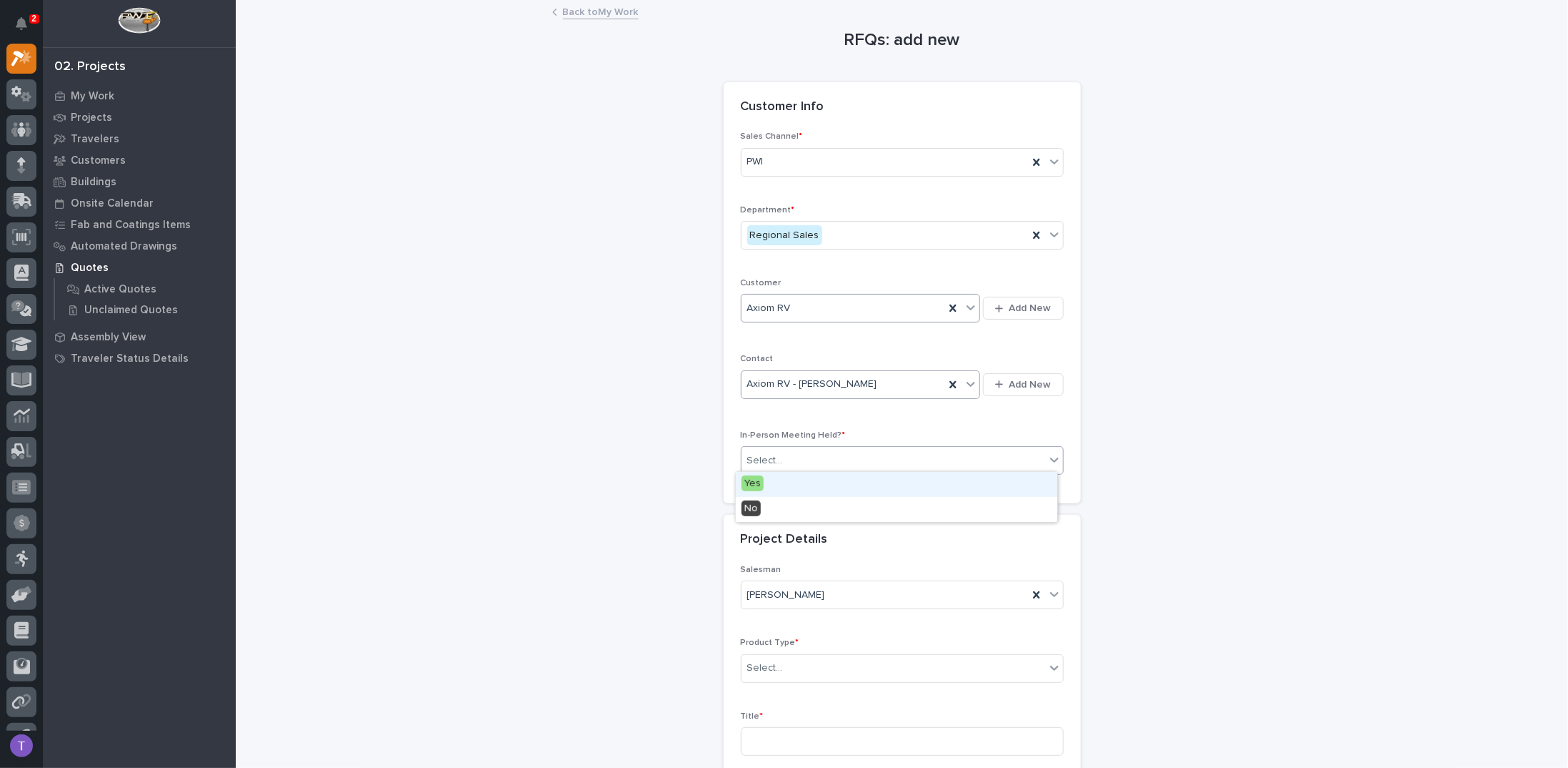
click at [759, 455] on div "Select..." at bounding box center [765, 461] width 35 height 15
click at [754, 483] on span "Yes" at bounding box center [752, 483] width 22 height 15
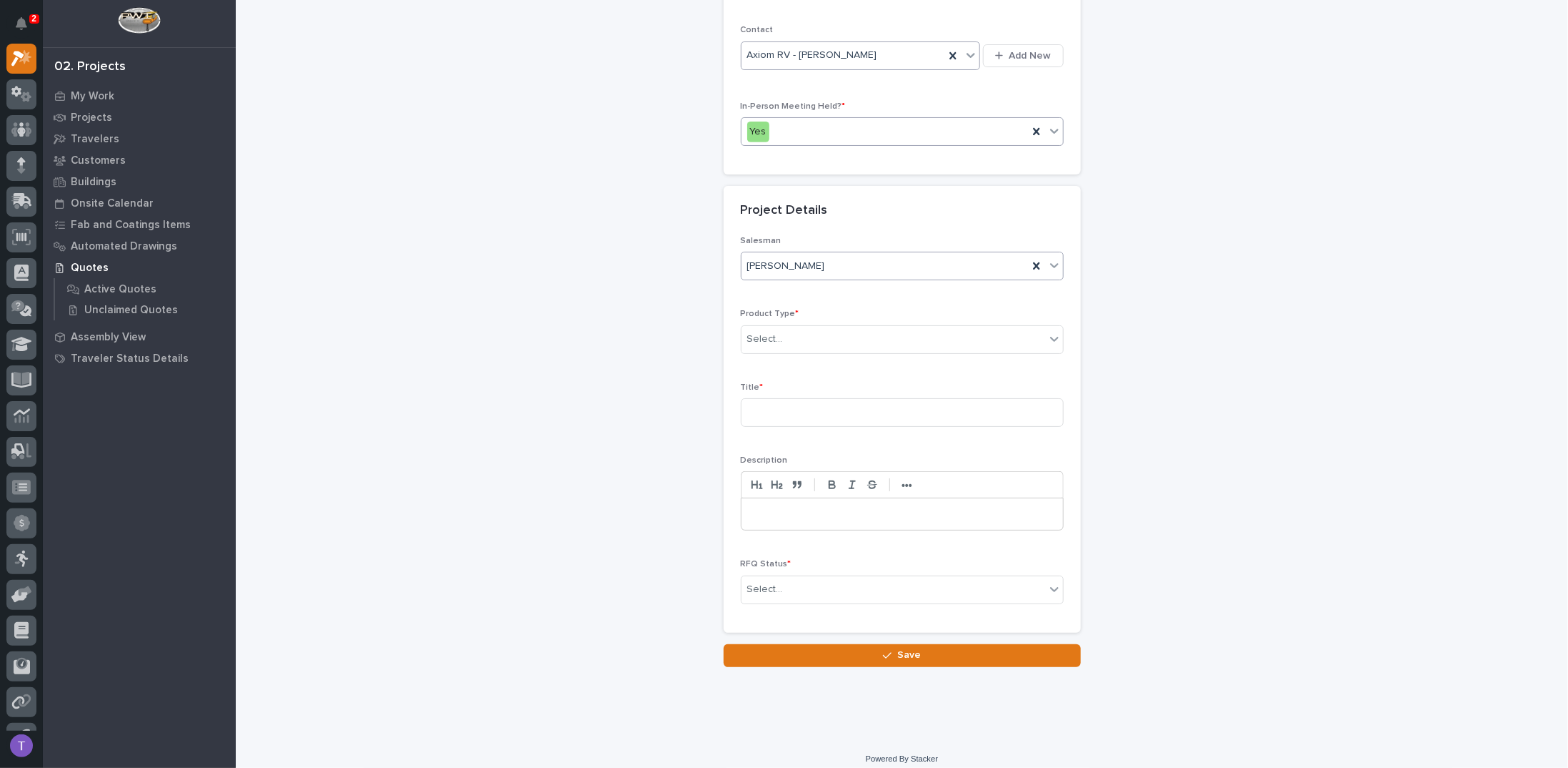
scroll to position [333, 0]
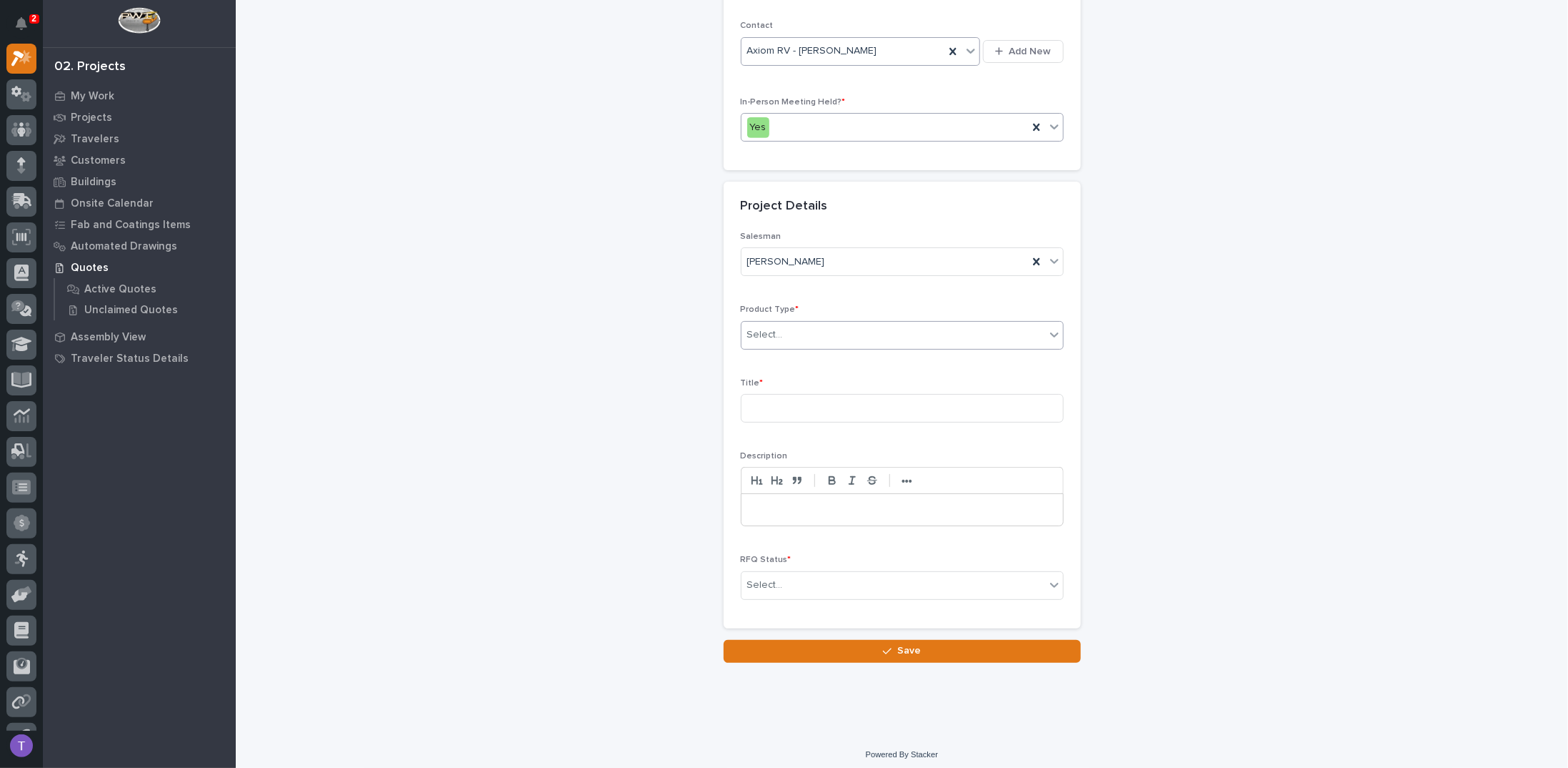
click at [757, 328] on div "Select..." at bounding box center [765, 335] width 35 height 15
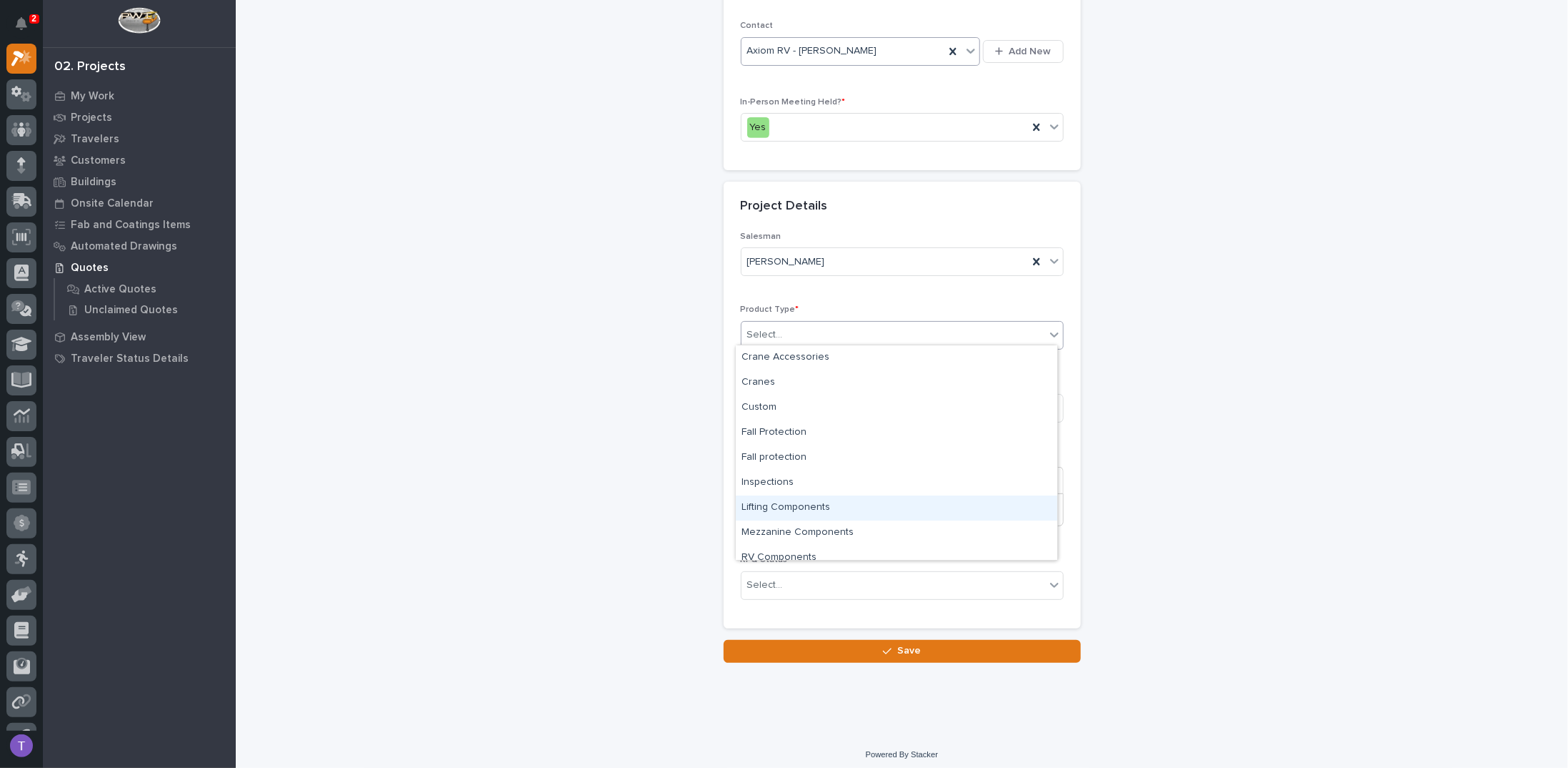
scroll to position [35, 0]
click at [778, 518] on div "RV Components" at bounding box center [897, 522] width 322 height 25
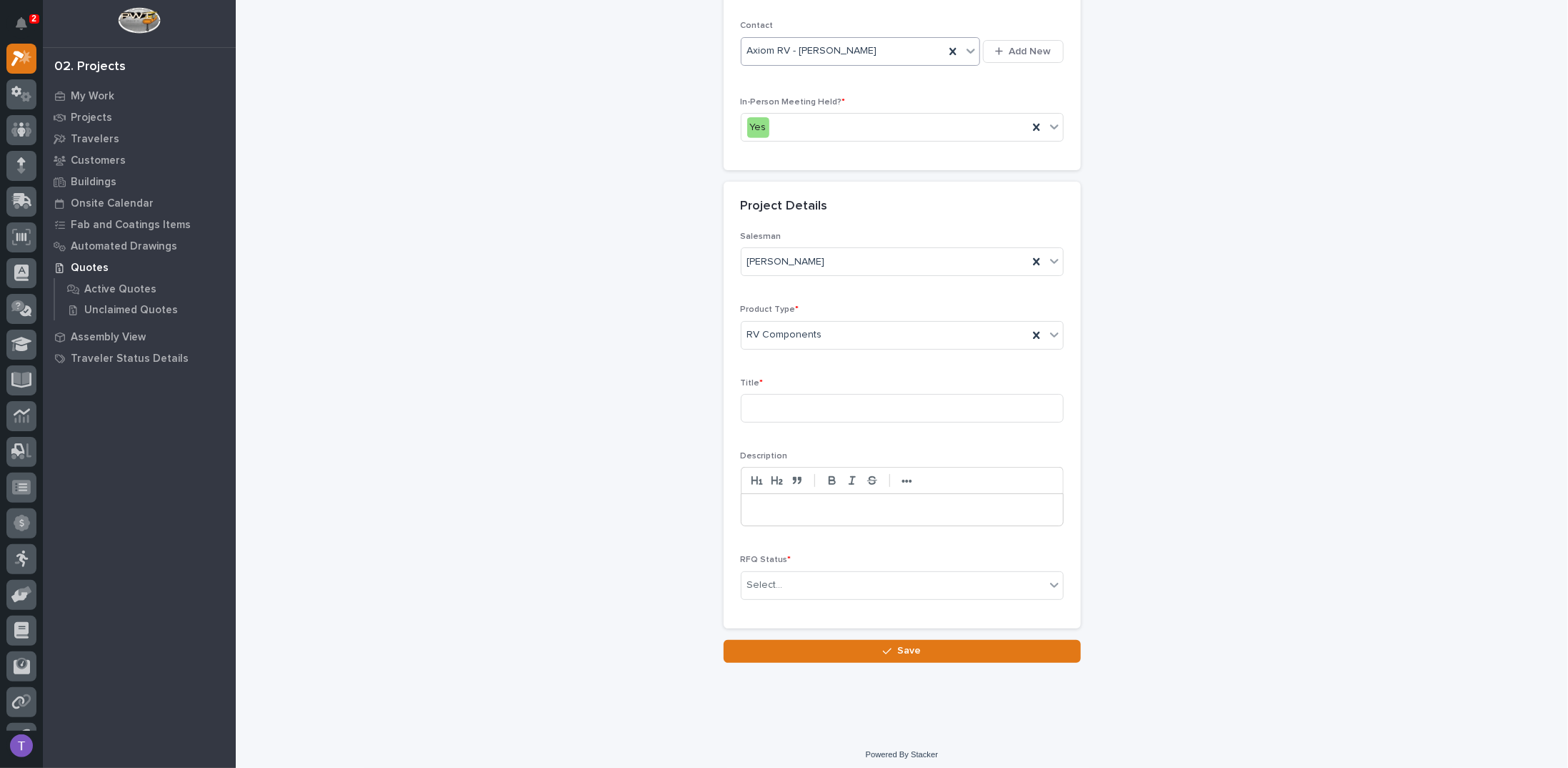
click at [770, 506] on p at bounding box center [902, 509] width 300 height 14
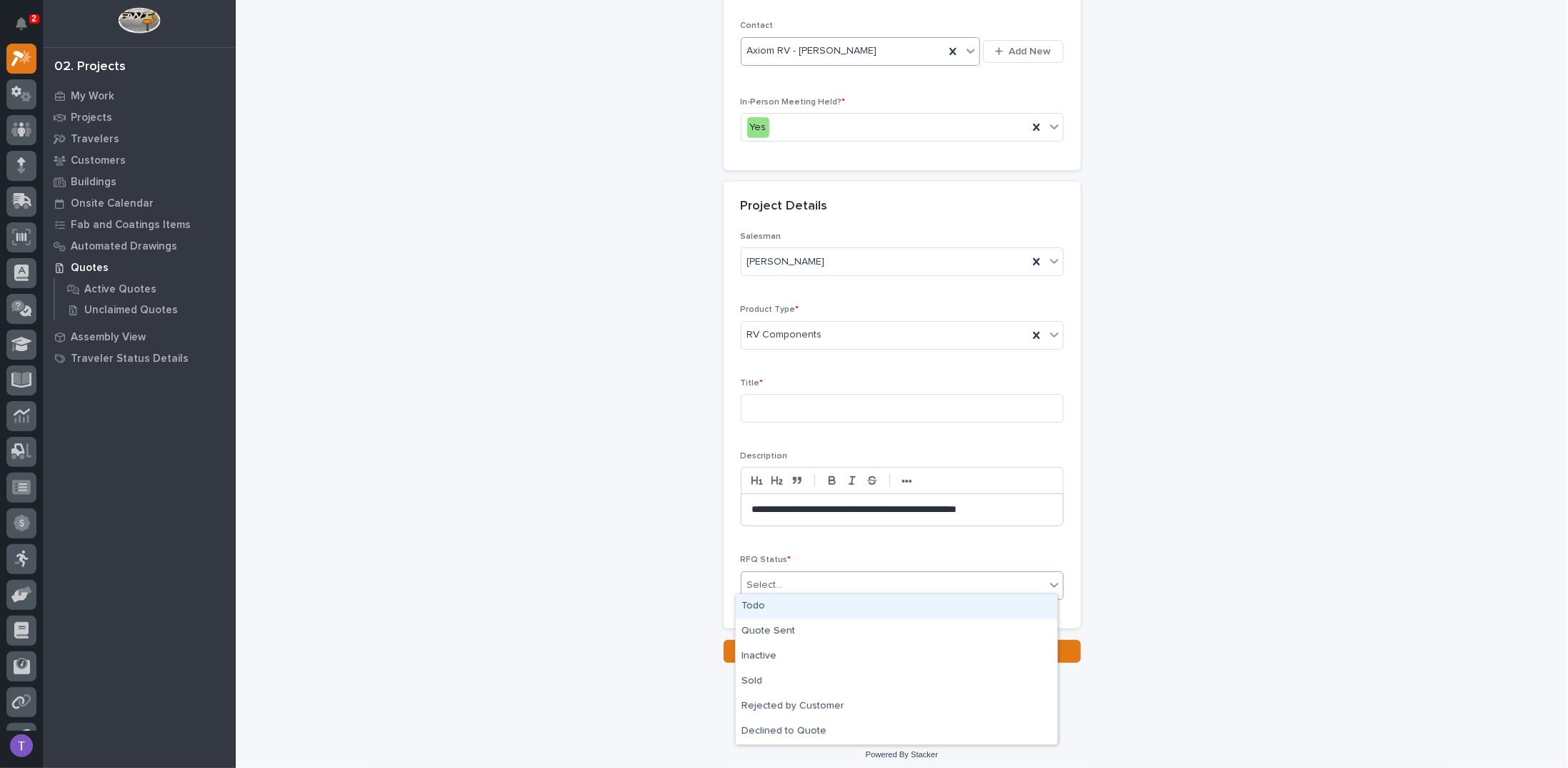
click at [761, 583] on div "Select..." at bounding box center [765, 585] width 35 height 15
click at [756, 604] on div "Todo" at bounding box center [897, 606] width 322 height 25
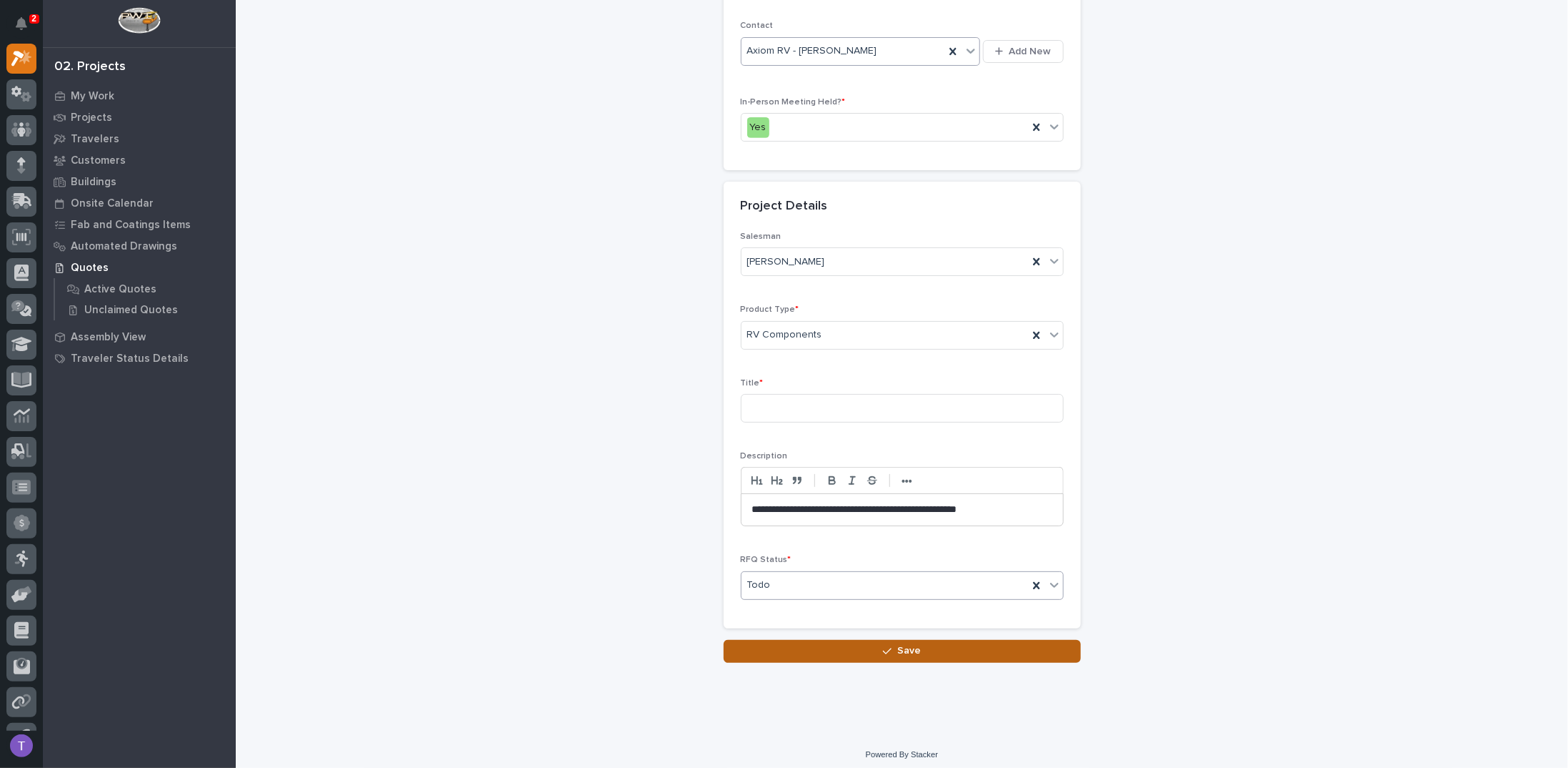
click at [897, 646] on span "Save" at bounding box center [908, 649] width 24 height 12
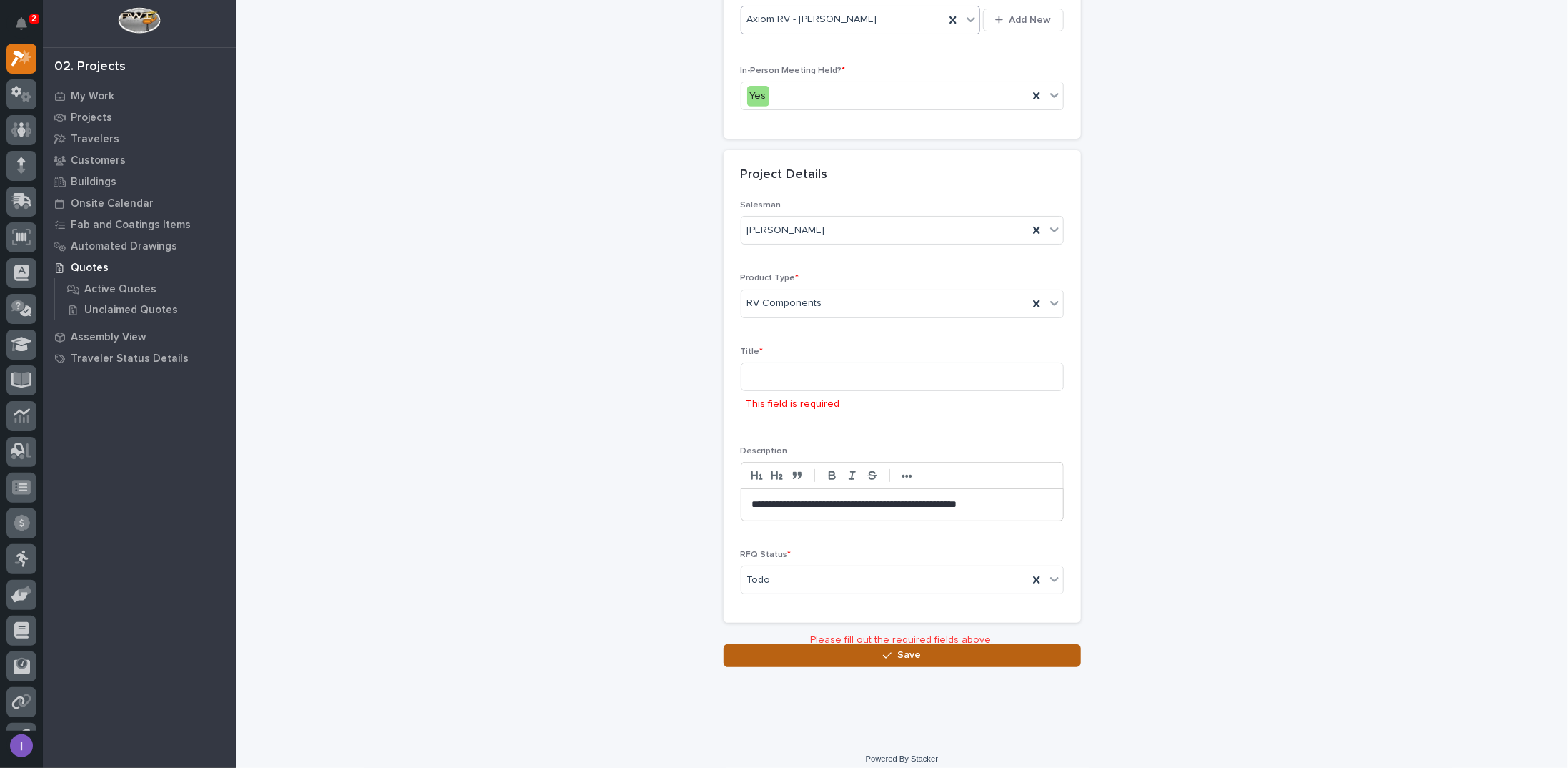
scroll to position [370, 0]
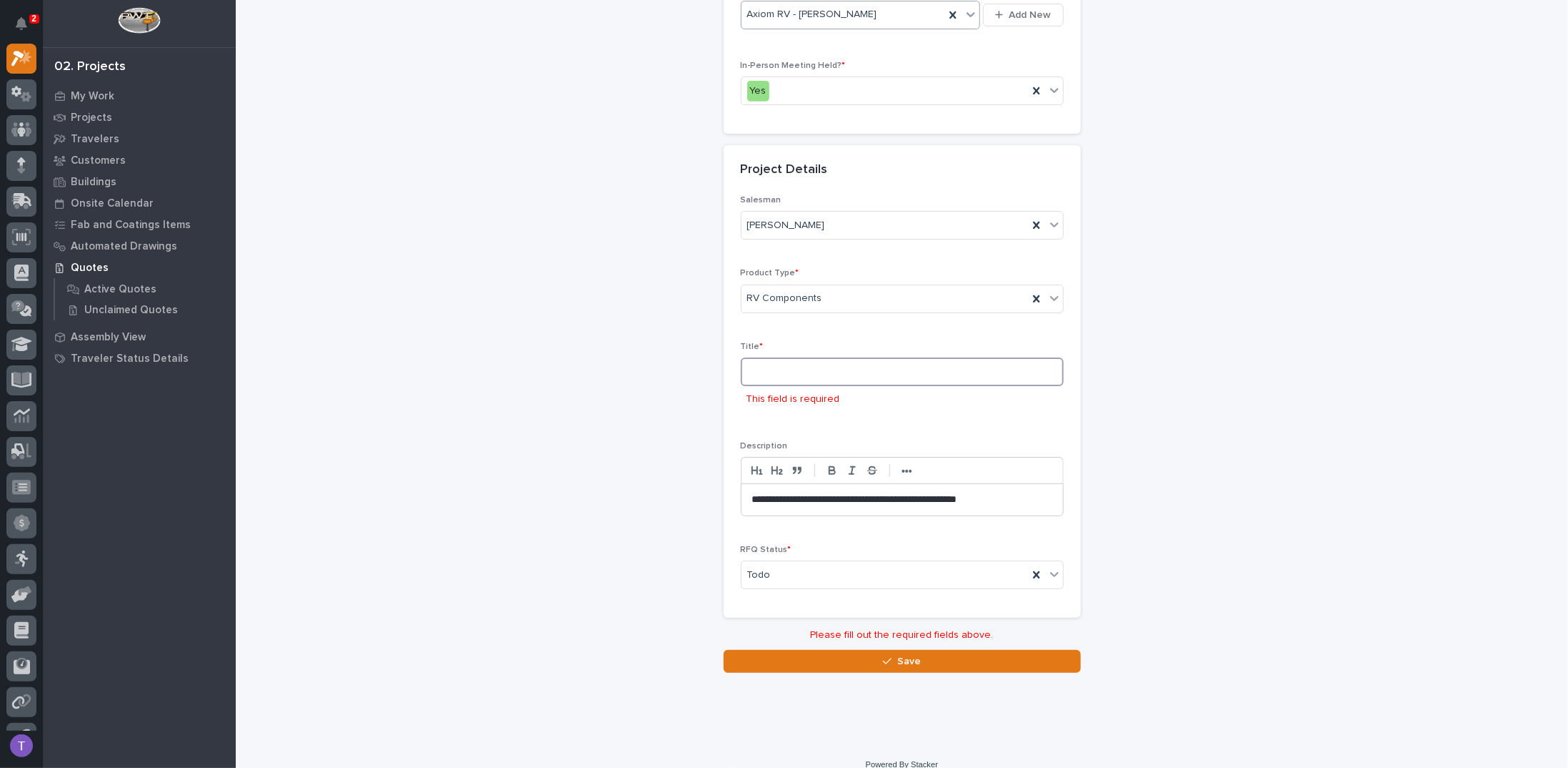
click at [804, 368] on input at bounding box center [902, 372] width 323 height 29
type input "C"
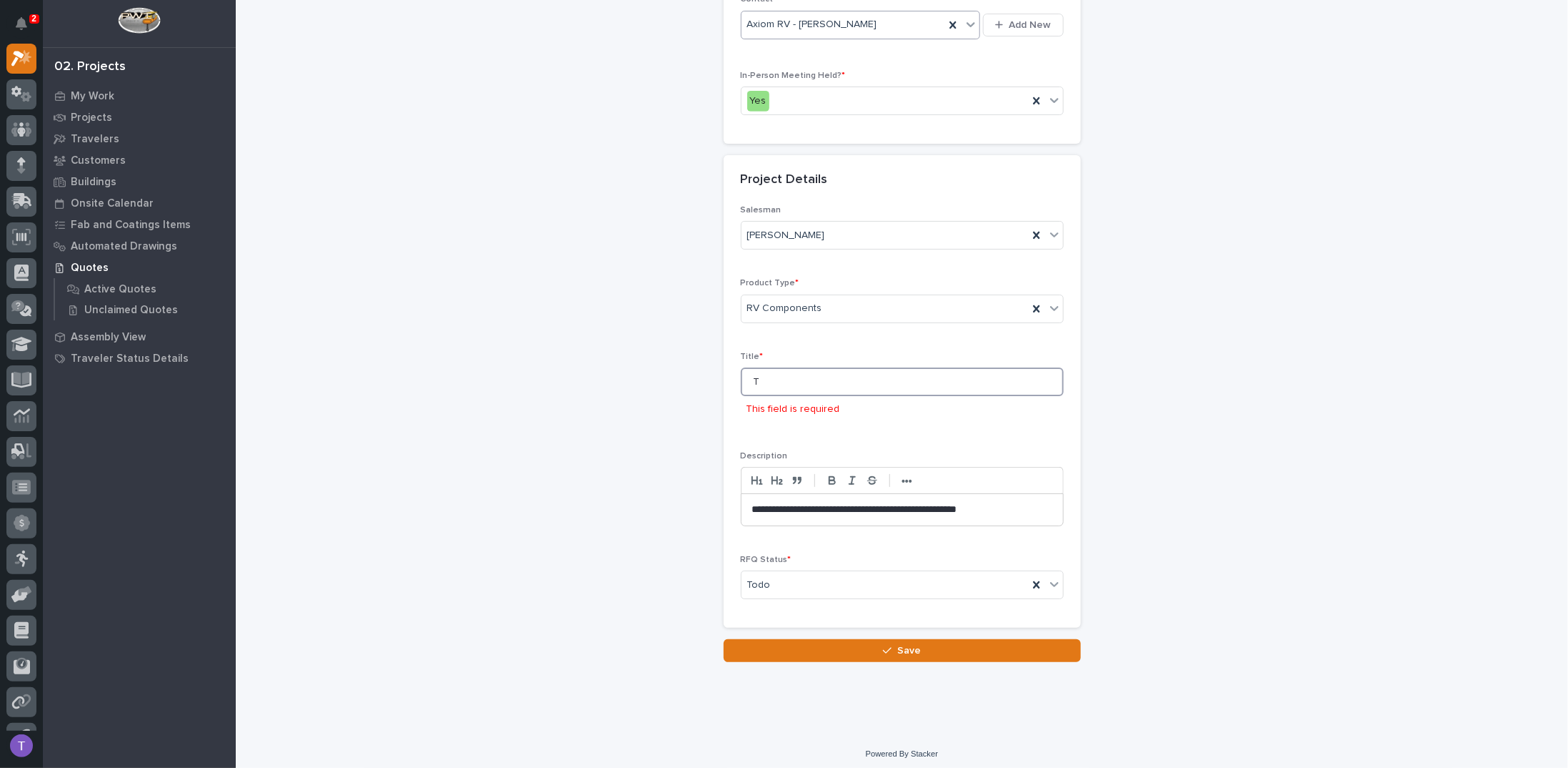
scroll to position [333, 0]
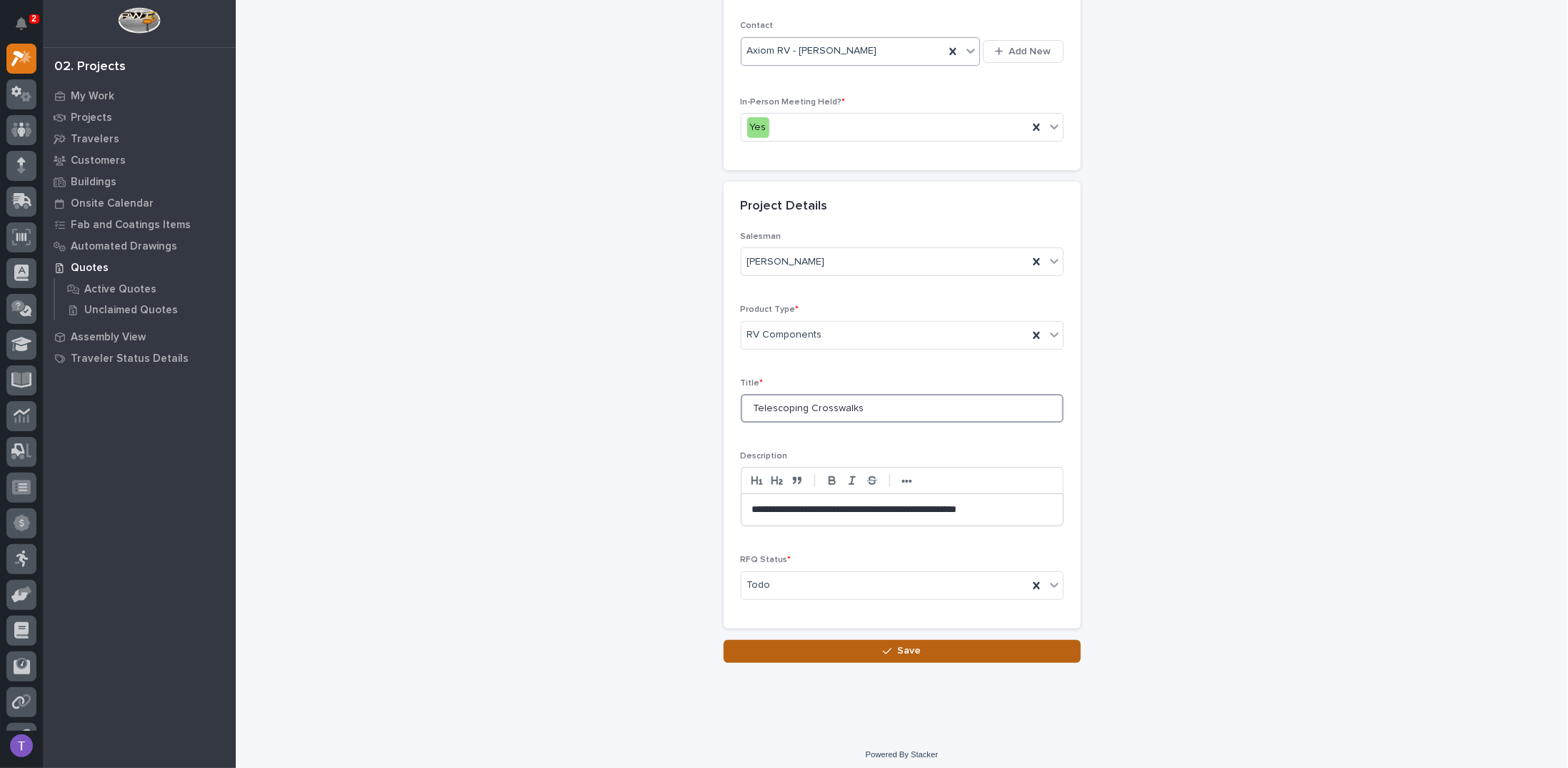
type input "Telescoping Crosswalks"
click at [897, 644] on span "Save" at bounding box center [908, 649] width 24 height 12
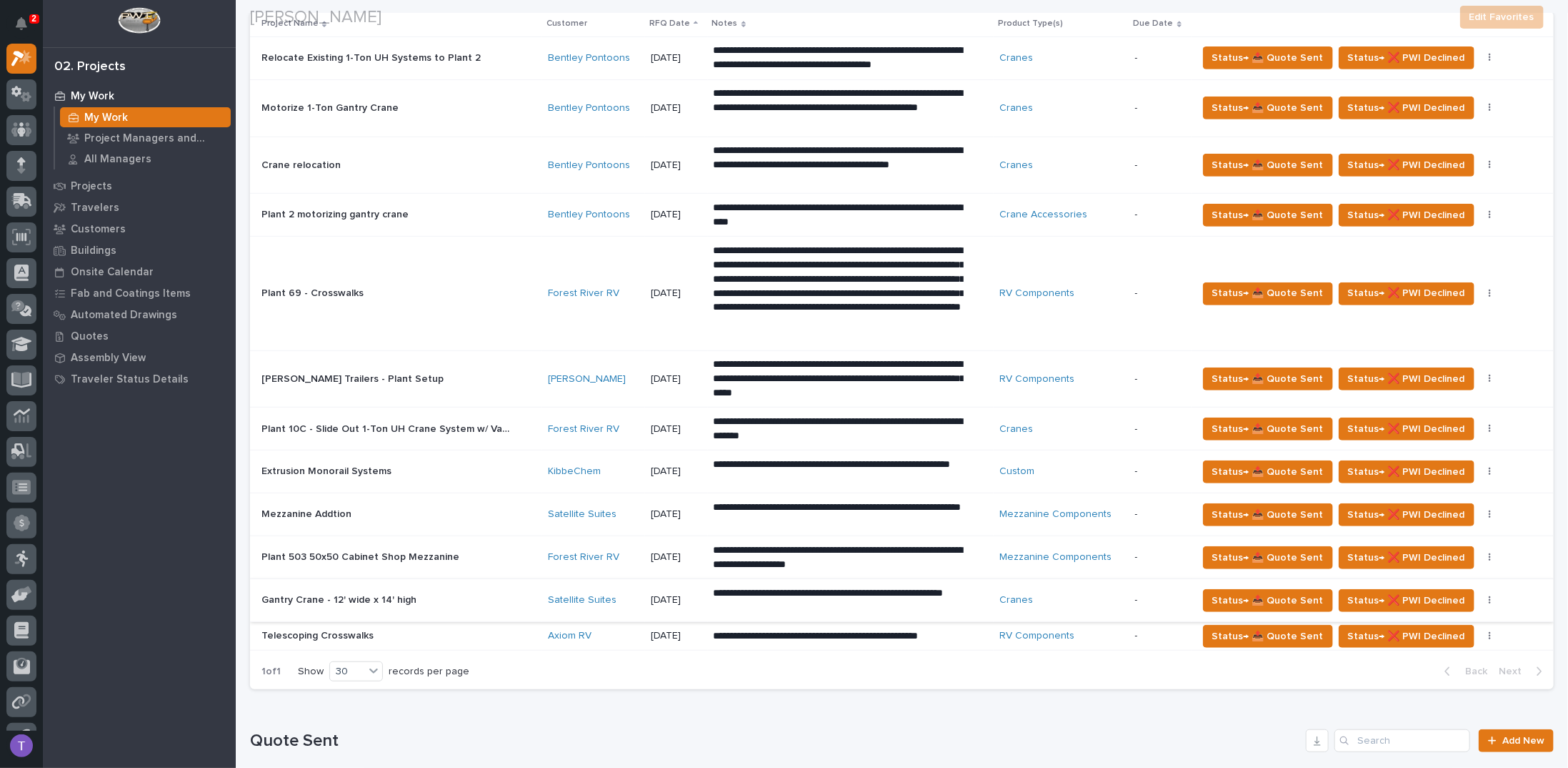
scroll to position [572, 0]
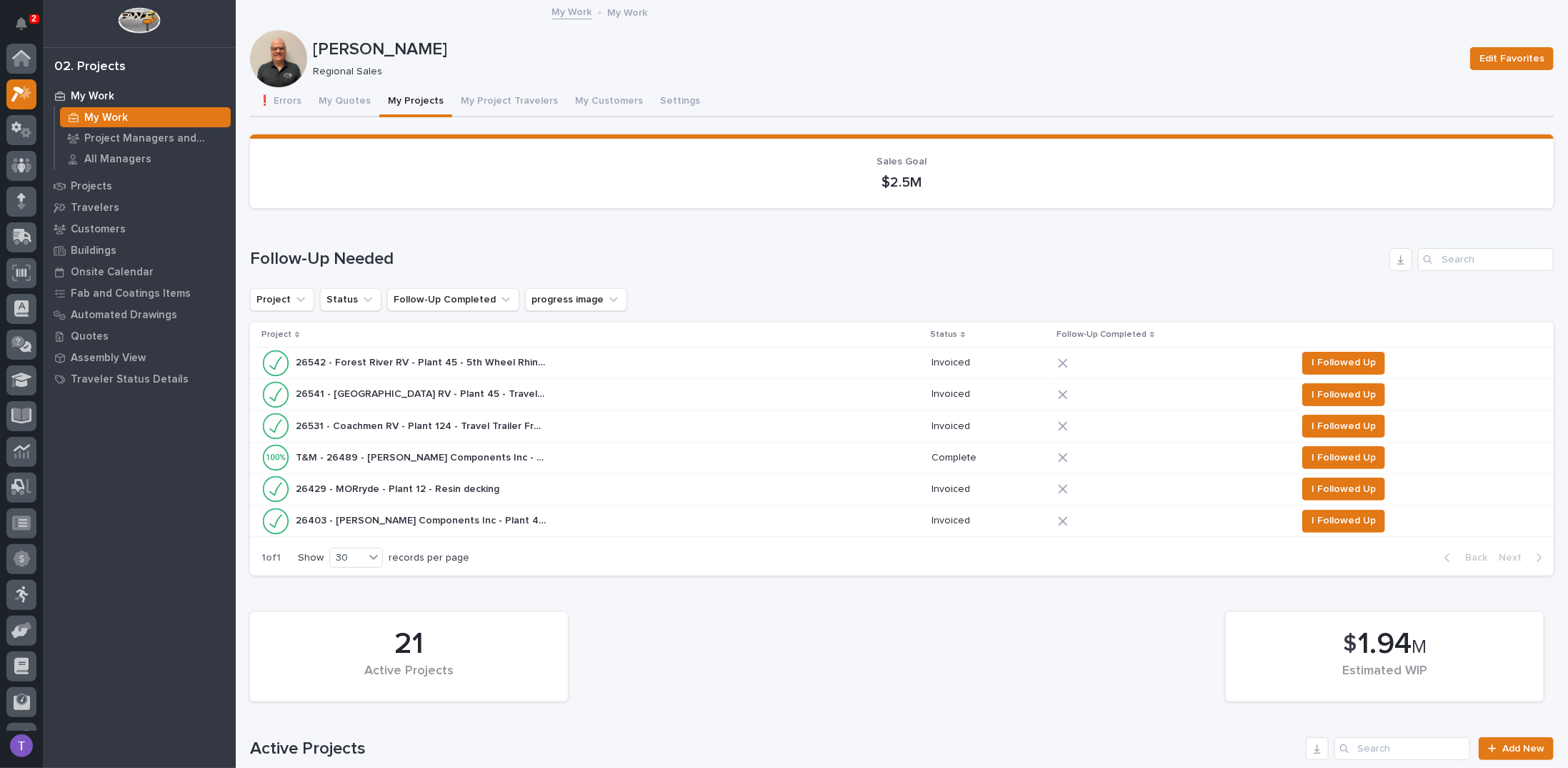
scroll to position [35, 0]
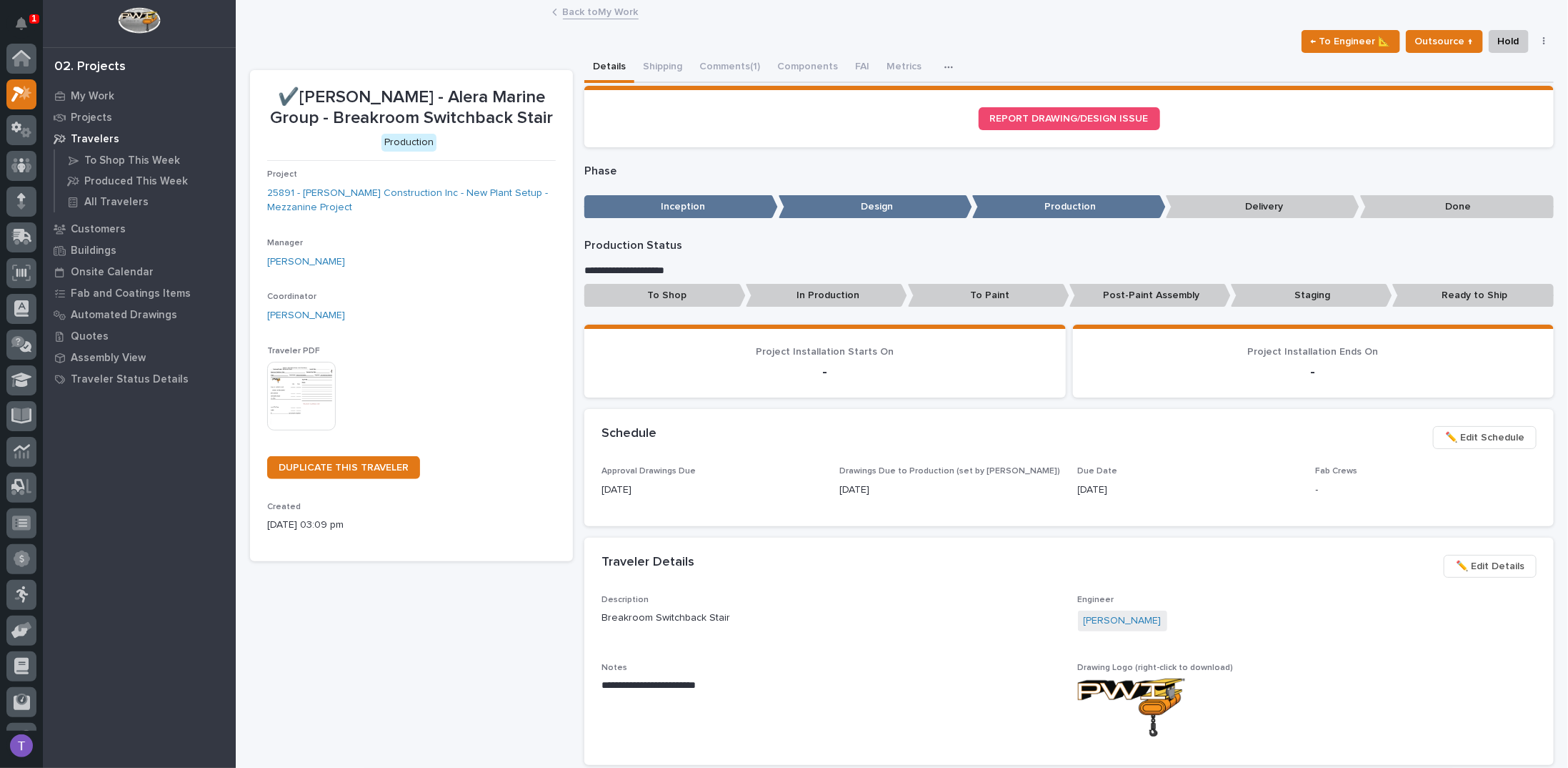
scroll to position [35, 0]
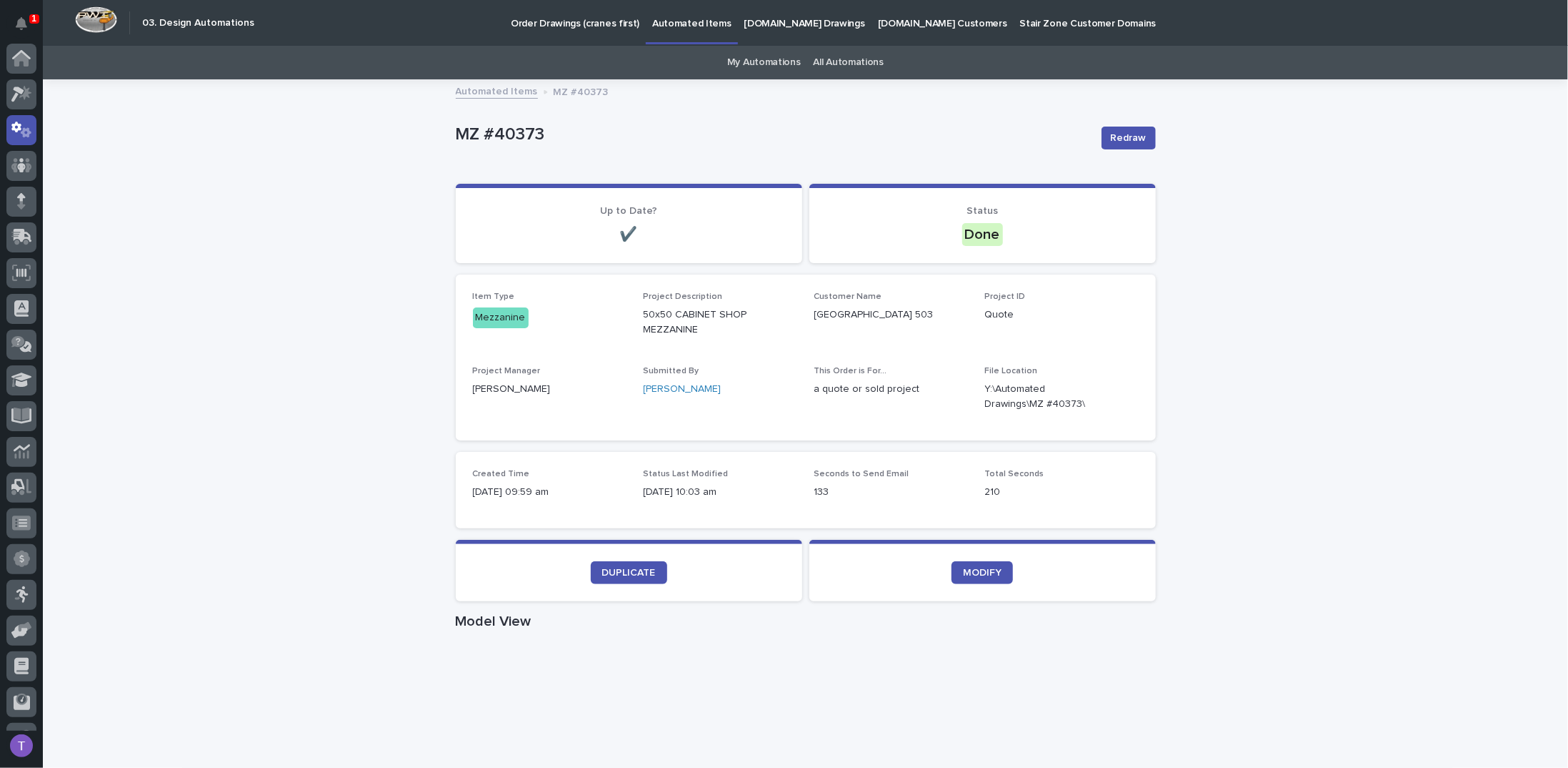
scroll to position [63, 0]
